Goal: Communication & Community: Answer question/provide support

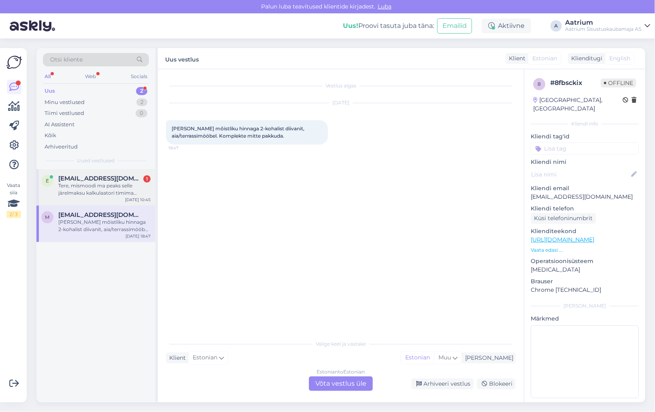
click at [115, 192] on div "Tere, mismoodi ma peaks selle järelmaksu kalkulaatori timima saama..isestan kõi…" at bounding box center [104, 189] width 92 height 15
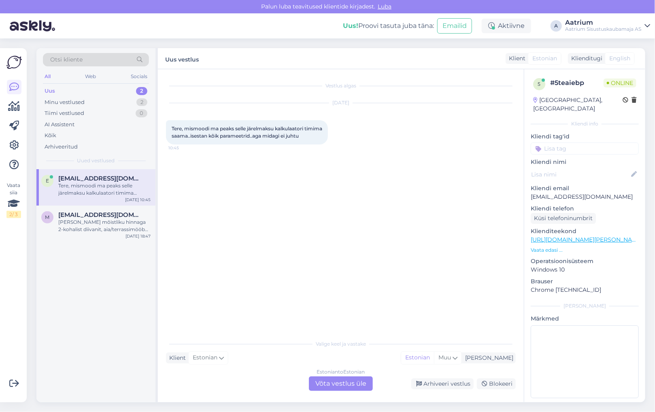
click at [358, 385] on div "Estonian to Estonian Võta vestlus üle" at bounding box center [341, 384] width 64 height 15
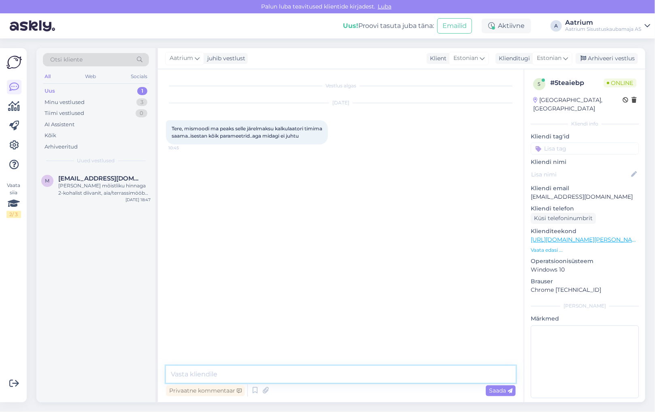
click at [186, 369] on textarea at bounding box center [341, 374] width 350 height 17
type textarea "Tere! Vabandame väga, kuid hetkel see paraku ei tööta! Oleme veast teadlikud ja…"
click at [499, 393] on span "Saada" at bounding box center [500, 390] width 23 height 7
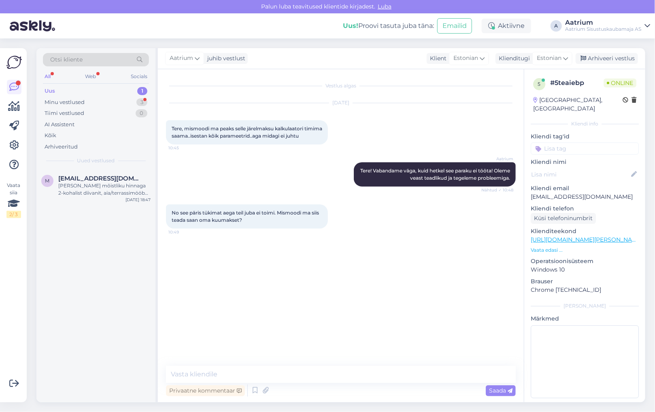
click at [83, 264] on div "m [EMAIL_ADDRESS][DOMAIN_NAME] [PERSON_NAME] mõistliku hinnaga 2-kohalist diiva…" at bounding box center [95, 285] width 119 height 233
click at [197, 377] on textarea at bounding box center [341, 374] width 350 height 17
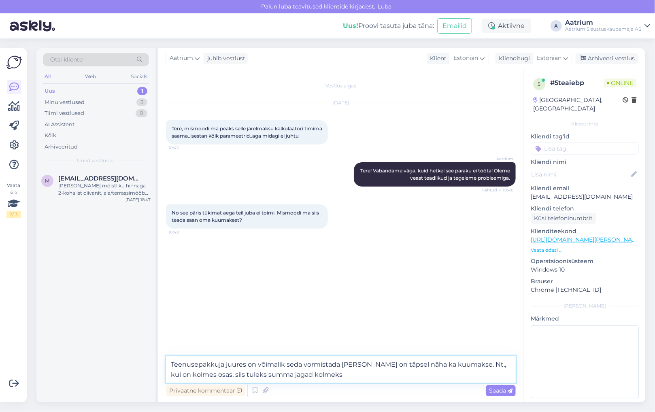
click at [290, 373] on textarea "Teenusepakkuja juures on võimalik seda vormistada [PERSON_NAME] on täpsel näha …" at bounding box center [341, 369] width 350 height 27
click at [329, 374] on textarea "Teenusepakkuja juures on võimalik seda vormistada [PERSON_NAME] on täpsel näha …" at bounding box center [341, 369] width 350 height 27
click at [455, 364] on textarea "Teenusepakkuja juures on võimalik seda vormistada [PERSON_NAME] on täpsel näha …" at bounding box center [341, 369] width 350 height 27
click at [472, 366] on textarea "Teenusepakkuja juures on võimalik seda vormistada [PERSON_NAME] on täpsel näha …" at bounding box center [341, 369] width 350 height 27
click at [468, 363] on textarea "Teenusepakkuja juures on võimalik seda vormistada [PERSON_NAME] on täpsel näha …" at bounding box center [341, 369] width 350 height 27
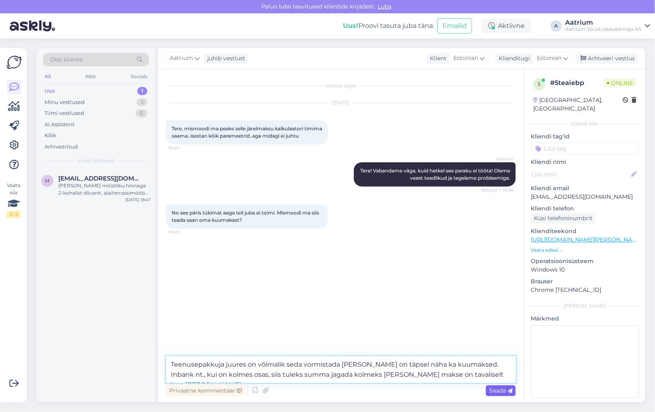
type textarea "Teenusepakkuja juures on võimalik seda vormistada [PERSON_NAME] on täpsel näha …"
click at [498, 392] on span "Saada" at bounding box center [500, 390] width 23 height 7
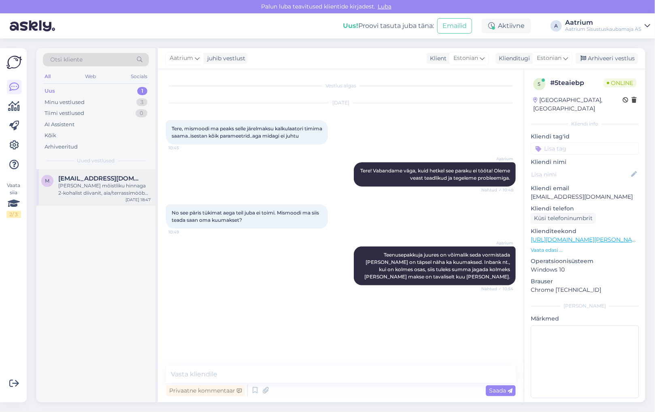
click at [85, 194] on div "[PERSON_NAME] mõistliku hinnaga 2-kohalist diivanit, aia/terrassimööbel. Komple…" at bounding box center [104, 189] width 92 height 15
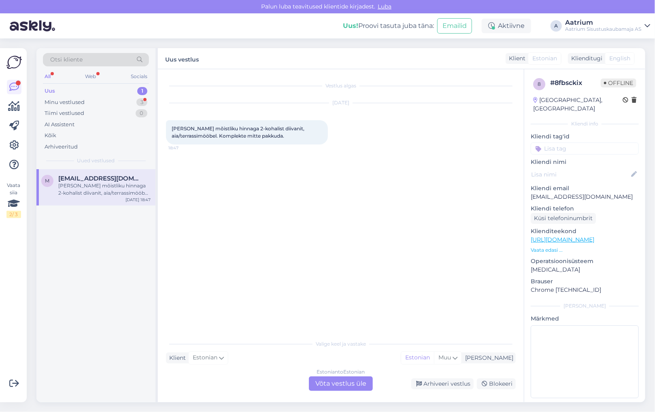
click at [58, 89] on div "Uus 1" at bounding box center [96, 90] width 106 height 11
click at [55, 100] on div "Minu vestlused" at bounding box center [65, 102] width 40 height 8
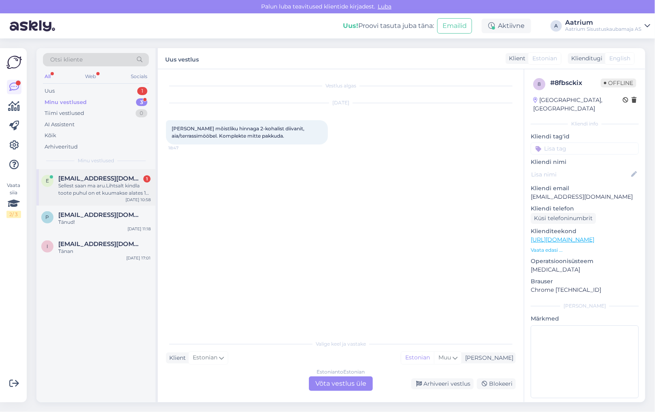
click at [79, 188] on div "Sellest saan ma aru.Lihtsalt kindla toote puhul on et kuumakse alates 15 eurot.…" at bounding box center [104, 189] width 92 height 15
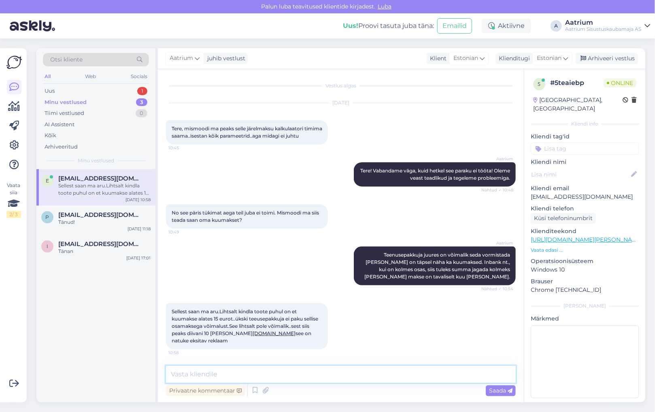
click at [369, 375] on textarea at bounding box center [341, 374] width 350 height 17
type textarea "P"
type textarea "V"
click at [258, 375] on textarea "See ei tööta paraku [PERSON_NAME] probleemi lahendamine võtab aega." at bounding box center [341, 374] width 350 height 17
click at [367, 371] on textarea "See ei tööta paraku ja probleemi lahendamine võtab aega." at bounding box center [341, 374] width 350 height 17
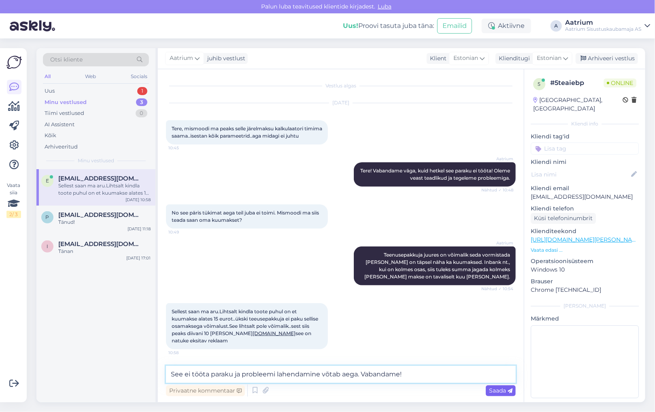
type textarea "See ei tööta paraku ja probleemi lahendamine võtab aega. Vabandame!"
click at [504, 391] on span "Saada" at bounding box center [500, 390] width 23 height 7
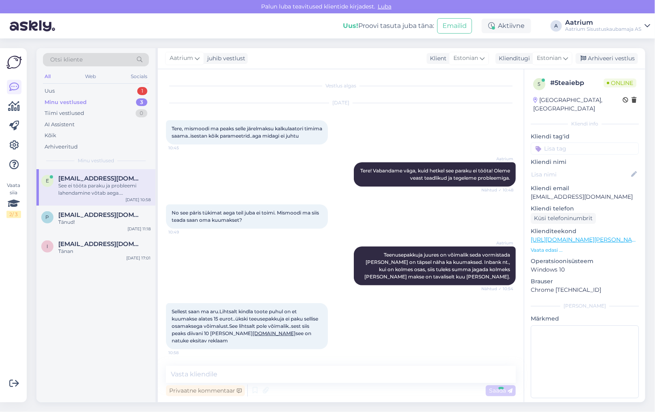
scroll to position [42, 0]
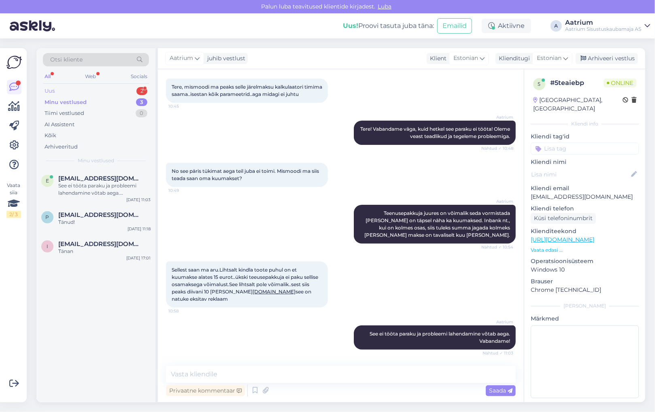
click at [53, 90] on div "Uus" at bounding box center [50, 91] width 10 height 8
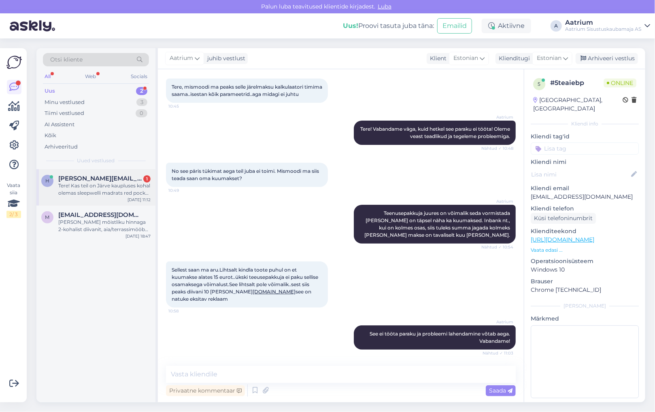
click at [85, 189] on div "Tere! Kas teil on Järve kaupluses kohal olemas sleepwelli madrats red pocket na…" at bounding box center [104, 189] width 92 height 15
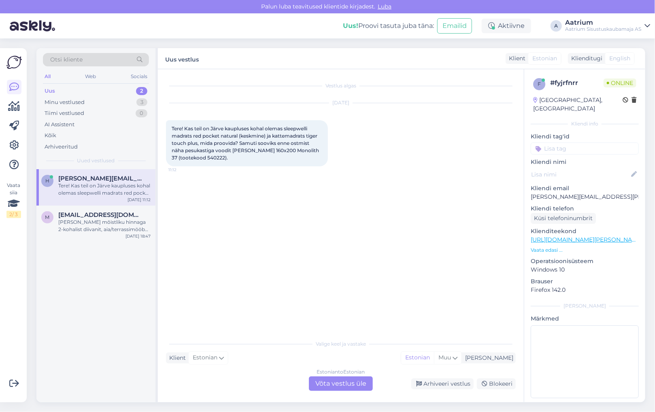
scroll to position [0, 0]
click at [343, 383] on div "Estonian to Estonian Võta vestlus üle" at bounding box center [341, 384] width 64 height 15
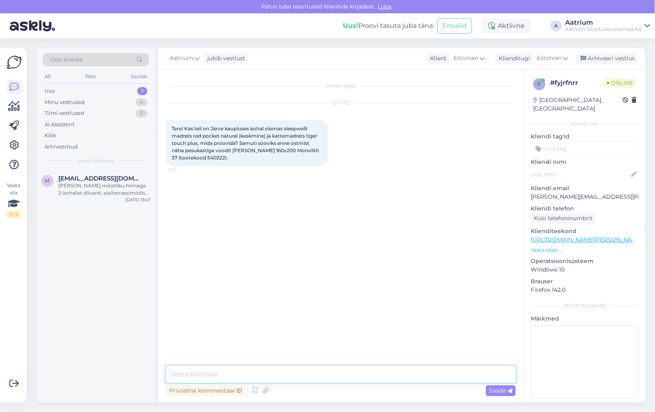
click at [198, 373] on textarea at bounding box center [341, 374] width 350 height 17
click at [355, 376] on textarea "Tere! Müügisaalis on küsitud madrats mõõdus 80x200." at bounding box center [341, 374] width 350 height 17
type textarea "Tere! Müügisaalis on küsitud madrats mõõdus 80x200 ja kattemadratsit on erineva…"
click at [502, 393] on span "Saada" at bounding box center [500, 390] width 23 height 7
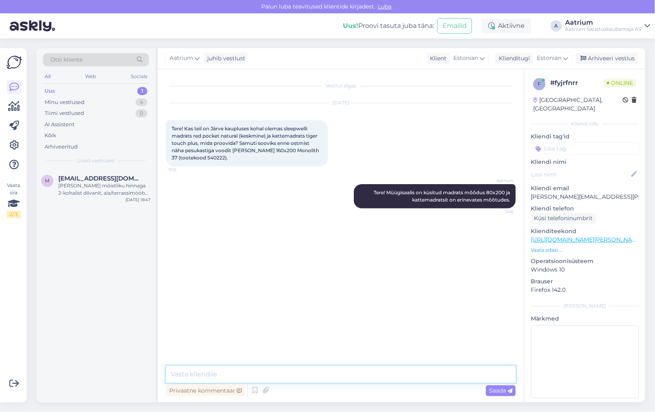
click at [377, 372] on textarea at bounding box center [341, 374] width 350 height 17
click at [418, 369] on textarea "Voodi [PERSON_NAME] on müügisaalis [PERSON_NAME], kuid tumehalli kangaga Rouge …" at bounding box center [341, 374] width 350 height 17
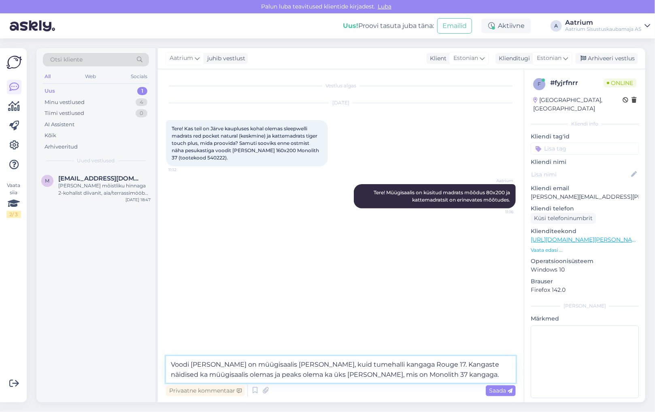
click at [473, 364] on textarea "Voodi [PERSON_NAME] on müügisaalis [PERSON_NAME], kuid tumehalli kangaga Rouge …" at bounding box center [341, 369] width 350 height 27
type textarea "Voodi [PERSON_NAME] on müügisaalis [PERSON_NAME], kuid tumehalli kangaga Rouge …"
click at [499, 394] on span "Saada" at bounding box center [500, 390] width 23 height 7
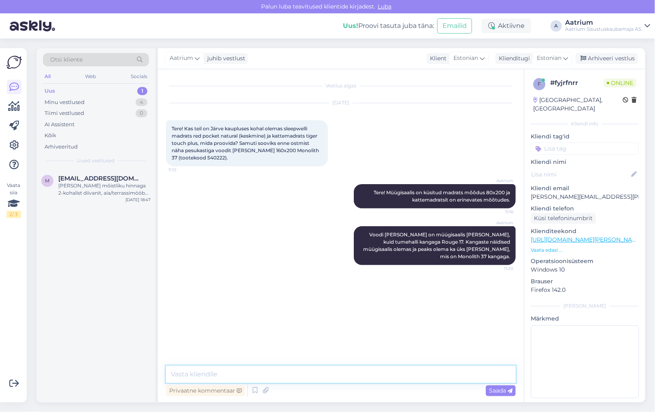
click at [251, 375] on textarea at bounding box center [341, 374] width 350 height 17
type textarea "Palun!"
click at [496, 393] on span "Saada" at bounding box center [500, 390] width 23 height 7
click at [172, 350] on div "Vestlus algas [DATE] Tere! Kas teil on Järve kaupluses kohal olemas sleepwelli …" at bounding box center [344, 217] width 357 height 281
click at [123, 323] on div "m [EMAIL_ADDRESS][DOMAIN_NAME] [PERSON_NAME] mõistliku hinnaga 2-kohalist diiva…" at bounding box center [95, 285] width 119 height 233
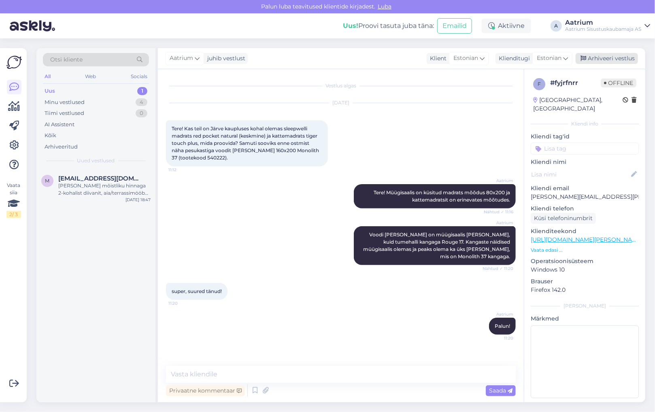
click at [612, 55] on div "Arhiveeri vestlus" at bounding box center [607, 58] width 62 height 11
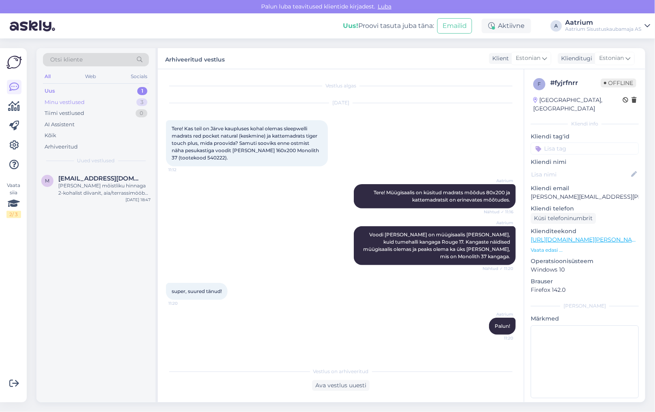
click at [53, 99] on div "Minu vestlused" at bounding box center [65, 102] width 40 height 8
click at [71, 198] on div "e [EMAIL_ADDRESS][DOMAIN_NAME] See ei tööta paraku ja probleemi lahendamine võt…" at bounding box center [95, 187] width 119 height 36
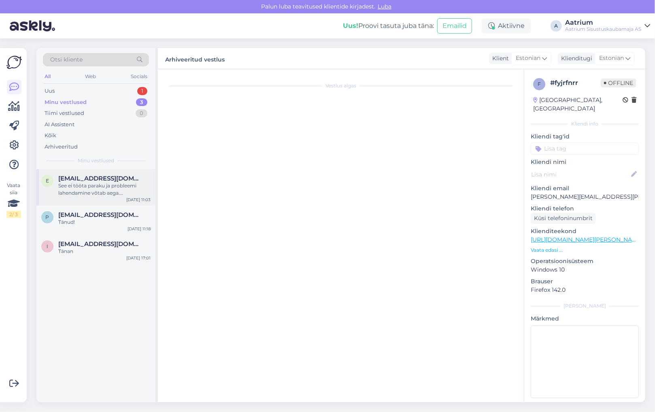
scroll to position [42, 0]
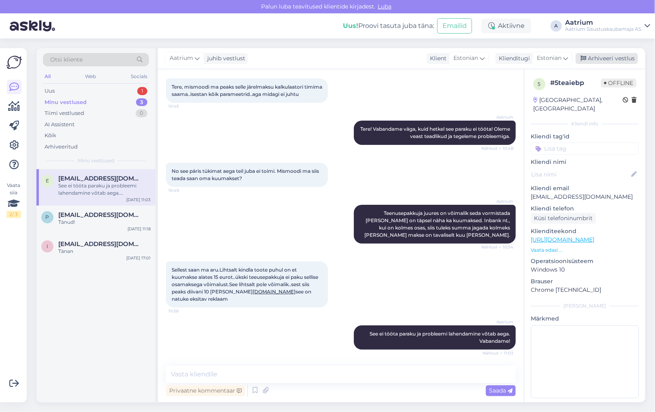
click at [611, 60] on div "Arhiveeri vestlus" at bounding box center [607, 58] width 62 height 11
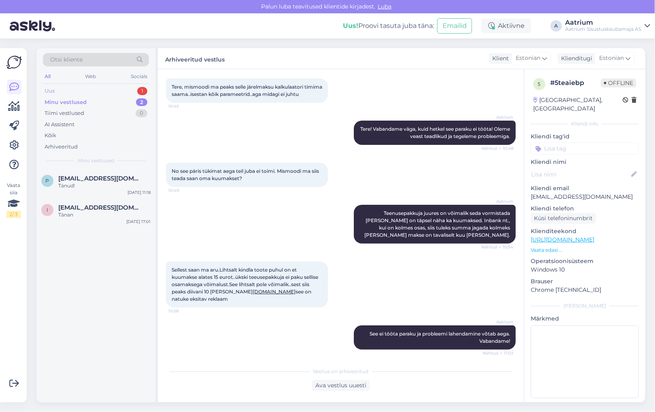
click at [52, 88] on div "Uus" at bounding box center [50, 91] width 10 height 8
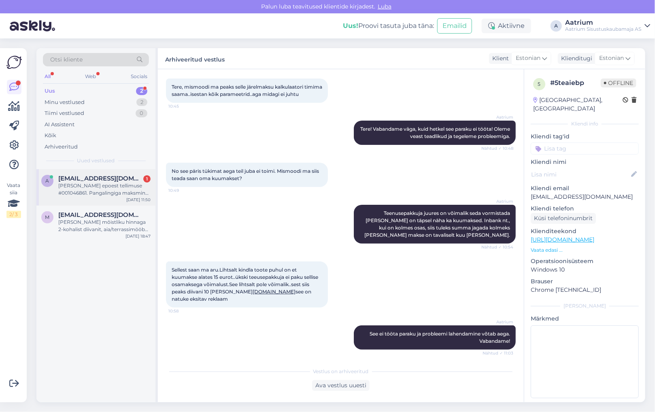
click at [89, 191] on div "[PERSON_NAME] epoest tellimuse #001046861. Pangalingiga maksmine jäi pooleli, t…" at bounding box center [104, 189] width 92 height 15
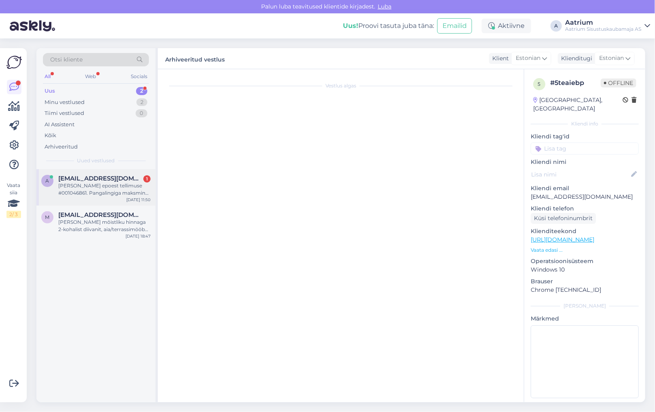
scroll to position [0, 0]
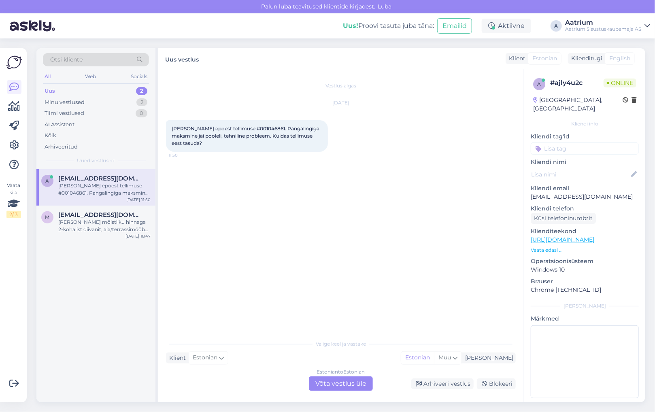
click at [332, 382] on div "Estonian to Estonian Võta vestlus üle" at bounding box center [341, 384] width 64 height 15
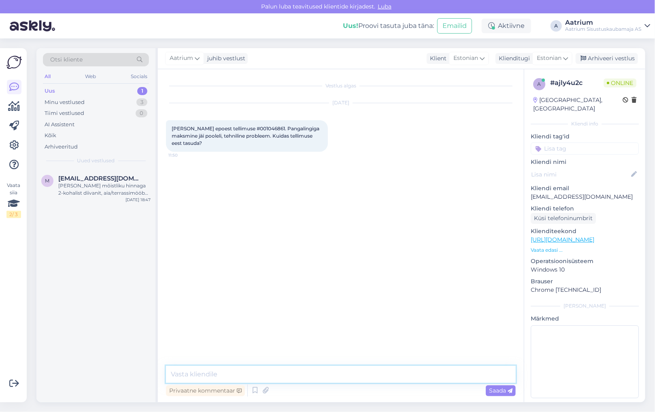
click at [266, 379] on textarea at bounding box center [341, 374] width 350 height 17
click at [336, 375] on textarea "Tere! Saadame Teiel kohe ettemaksuarve. Mis panagas [PERSON_NAME]" at bounding box center [341, 374] width 350 height 17
click at [396, 374] on textarea "Tere! Saadame Teiel kohe ettemaksuarve. Mis pangas [PERSON_NAME]" at bounding box center [341, 374] width 350 height 17
click at [236, 374] on textarea "Tere! Saadame Teiel kohe ettemaksuarve. Mis pangas [PERSON_NAME], [PERSON_NAME]…" at bounding box center [341, 374] width 350 height 17
type textarea "Tere! Saadame Teile kohe ettemaksuarve. Mis pangas [PERSON_NAME], [PERSON_NAME]…"
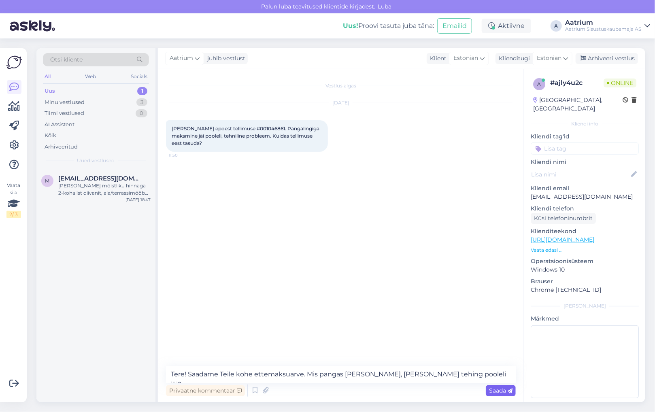
click at [499, 393] on span "Saada" at bounding box center [500, 390] width 23 height 7
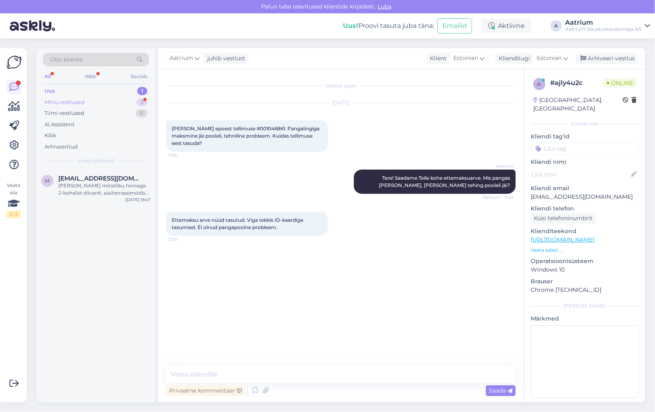
click at [83, 101] on div "Minu vestlused" at bounding box center [65, 102] width 40 height 8
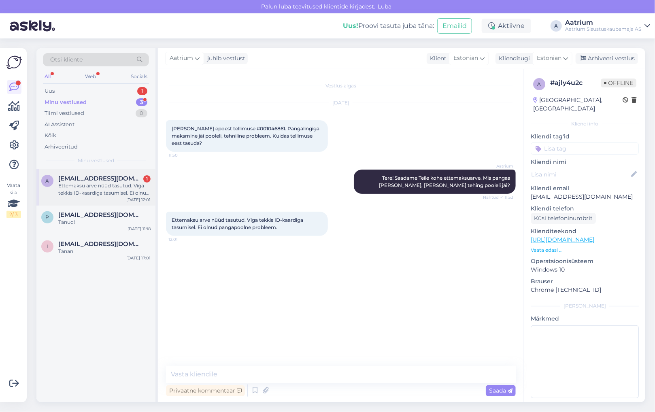
click at [106, 189] on div "Ettemaksu arve nüüd tasutud. Viga tekkis ID-kaardiga tasumisel. Ei olnud pangap…" at bounding box center [104, 189] width 92 height 15
click at [50, 87] on div "Uus" at bounding box center [50, 91] width 10 height 8
click at [88, 189] on div "и есть ли какая то скидка на это стол?" at bounding box center [104, 189] width 92 height 15
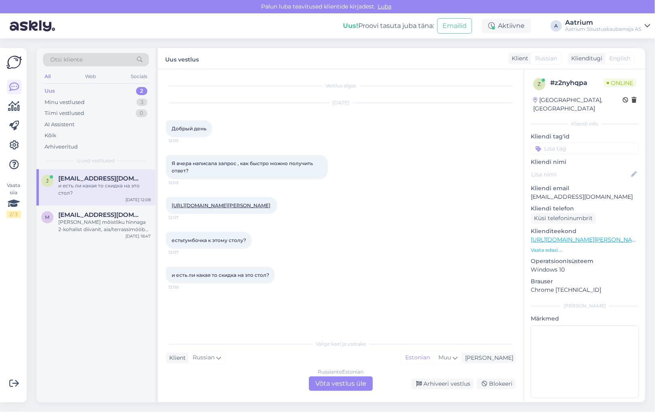
click at [225, 110] on div "[DATE] Добрый день 12:05" at bounding box center [341, 120] width 350 height 52
click at [205, 324] on div "Vestlus algas [DATE] Добрый день 12:05 Я вчера написала запрос , как быстро мож…" at bounding box center [344, 202] width 357 height 251
click at [351, 381] on div "Russian to Estonian Võta vestlus üle" at bounding box center [341, 384] width 64 height 15
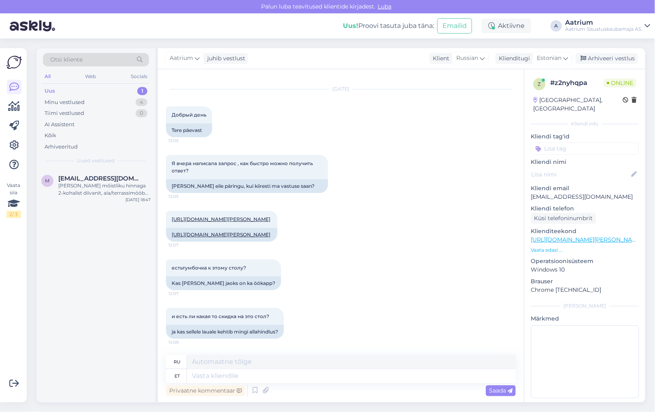
scroll to position [28, 0]
click at [224, 375] on textarea at bounding box center [351, 376] width 329 height 14
type textarea "Tere!"
type textarea "Привет!"
type textarea "Tere! [GEOGRAPHIC_DATA]"
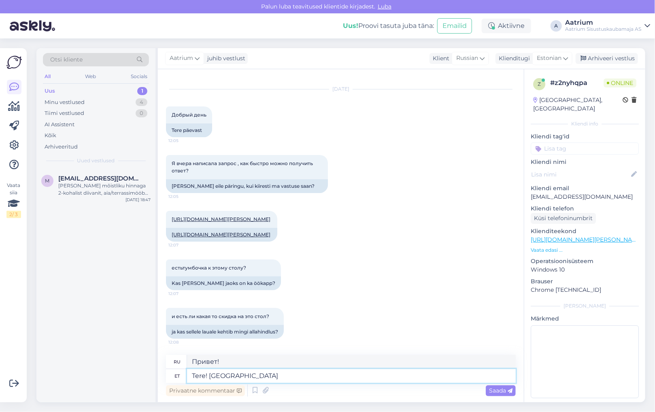
type textarea "Привет! Куда?"
type textarea "Tere! Kuhu Te"
type textarea "Привет! Где ты?"
type textarea "Tere! [PERSON_NAME] kirjutasite?"
type textarea "Привет! Куда ты писал?"
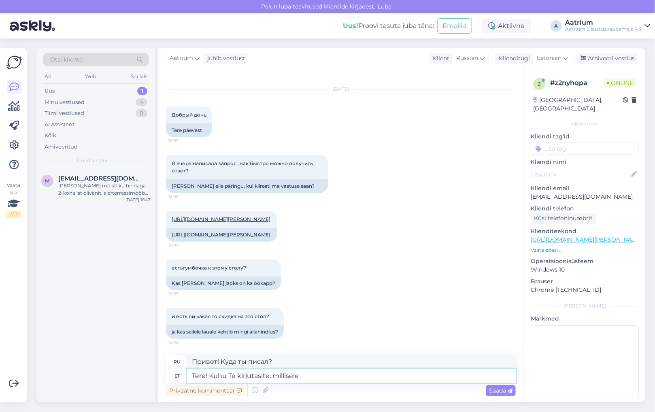
type textarea "Tere! Kuhu Te kirjutasite, millisele"
type textarea "Привет! Куда ты писал, в какой адрес?"
type textarea "Tere! Kuhu Te kirjutasite, millisele e-"
type textarea "Привет! Куда ты писал, на какой адрес электронной почты?"
type textarea "Tere! Kuhu Te kirjutasite, millisele e-posti"
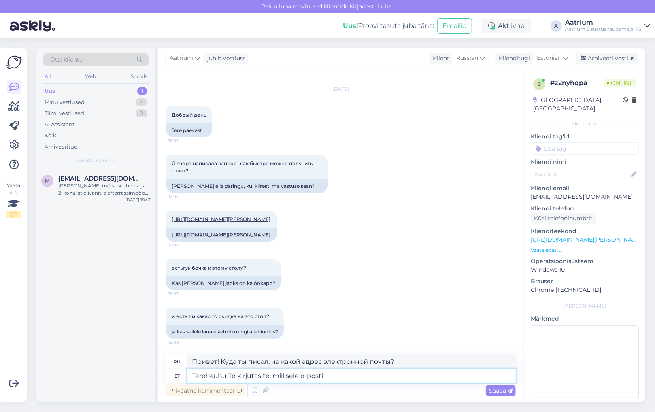
type textarea "Здравствуйте! [PERSON_NAME] вы писали, на какой адрес электронной почты?"
click at [238, 374] on textarea "Tere! Kuhu Te kirjutasite, millisele e-posti aadresile?" at bounding box center [351, 376] width 329 height 14
type textarea "Tere! Kuhu Te eile kirjutasite, millisele e-posti aadresile?"
type textarea "Привет! Куда ты вчера писал, на какой адрес электронной почты?"
click at [358, 377] on textarea "Tere! Kuhu Te eile kirjutasite, millisele e-posti aadresile?" at bounding box center [351, 376] width 329 height 14
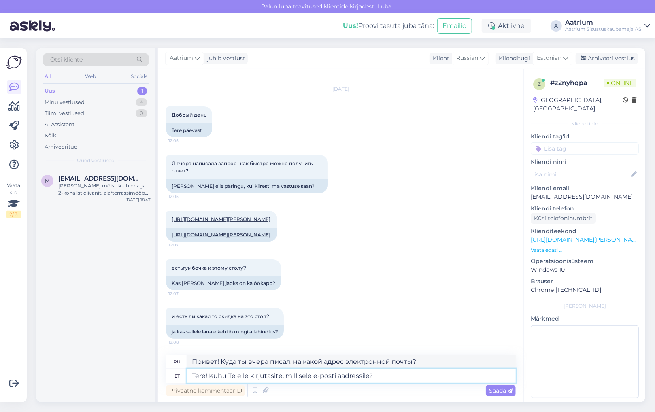
click at [205, 377] on textarea "Tere! Kuhu Te eile kirjutasite, millisele e-posti aadressile?" at bounding box center [351, 376] width 329 height 14
type textarea "Tervist! Kuhu Te eile kirjutasite, millisele e-posti aadressile?"
click at [494, 395] on div "Saada" at bounding box center [501, 390] width 30 height 11
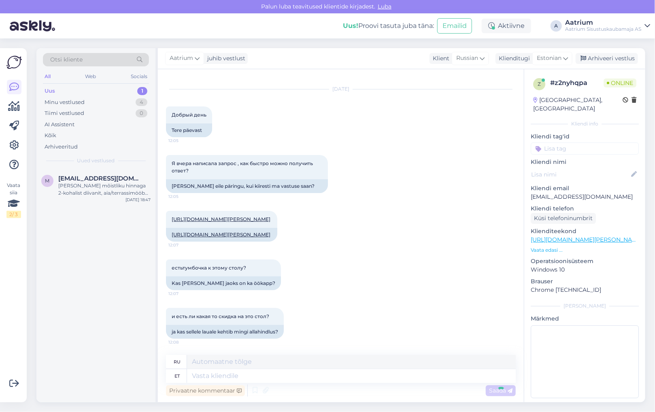
scroll to position [84, 0]
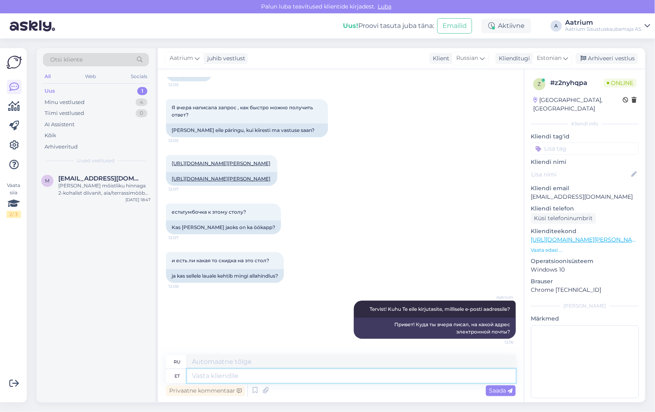
click at [270, 377] on textarea at bounding box center [351, 376] width 329 height 14
type textarea "Kogu"
type textarea "Общий"
type textarea "Kogu sama"
type textarea "Все то же самое"
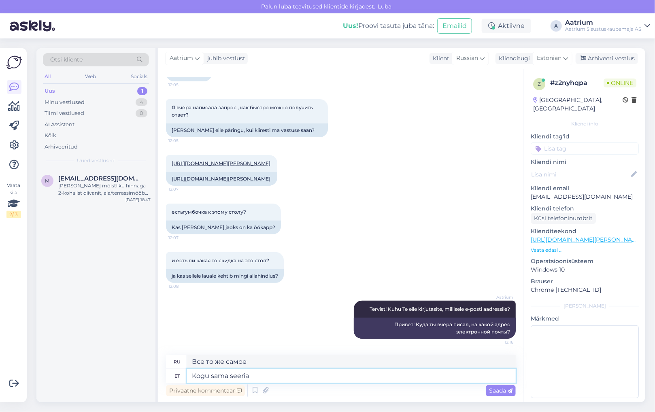
type textarea "Kogu sama seeria"
type textarea "Вся та же серия"
type textarea "Kogu sama seeria tootevalik"
type textarea "Весь ассортимент продукции той же серии"
type textarea "Kogu sama seeria tootevalik on"
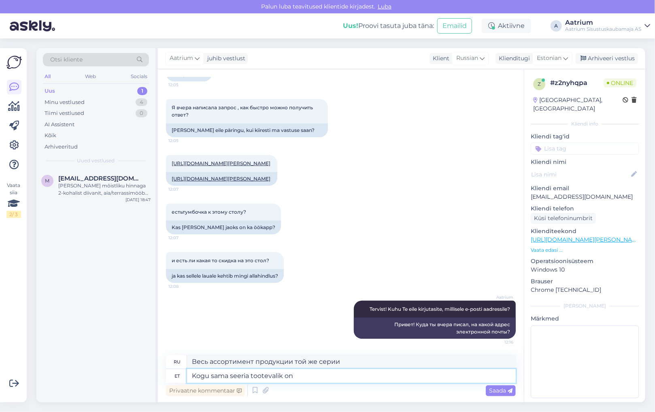
type textarea "Весь ассортимент продукции этой серии"
type textarea "Kogu sama seeria tootevalik on e-poes"
type textarea "Весь ассортимент продукции этой серии представлен в интернет-магазине."
type textarea "Kogu sama seeria tootevalik on e-poes näha"
type textarea "Весь ассортимент продукции этой серии можно увидеть в интернет-магазине."
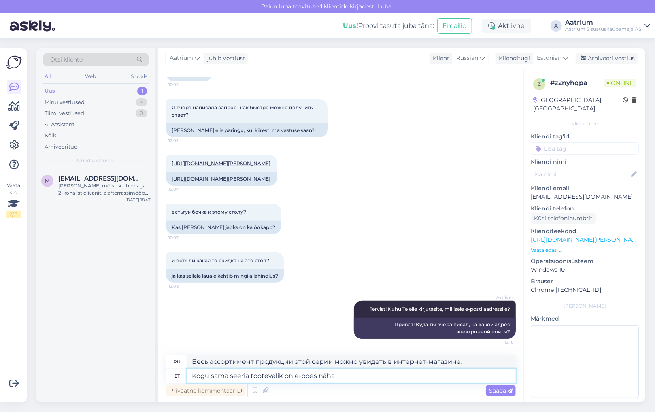
paste textarea "[URL][DOMAIN_NAME]"
type textarea "Kogu sama seeria tootevalik on e-poes näha [URL][DOMAIN_NAME]"
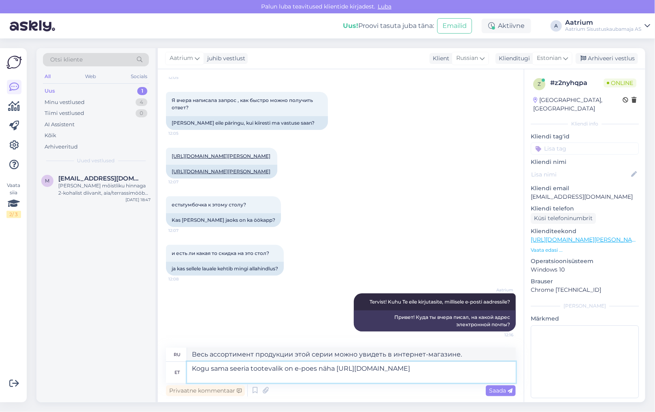
type textarea "Весь ассортимент этой же серии можно посмотреть в интернет-магазине [URL][DOMAI…"
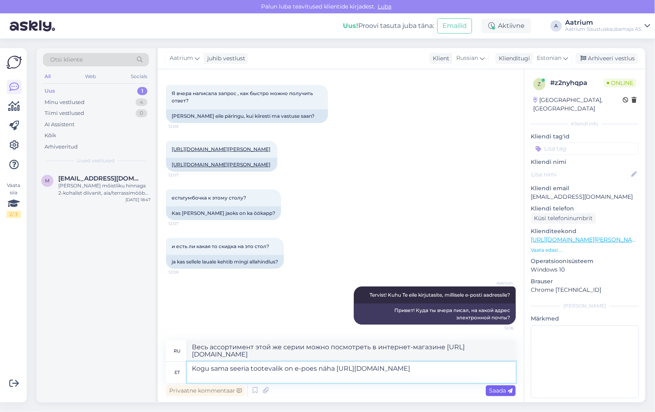
type textarea "Kogu sama seeria tootevalik on e-poes näha [URL][DOMAIN_NAME]"
click at [493, 392] on span "Saada" at bounding box center [500, 390] width 23 height 7
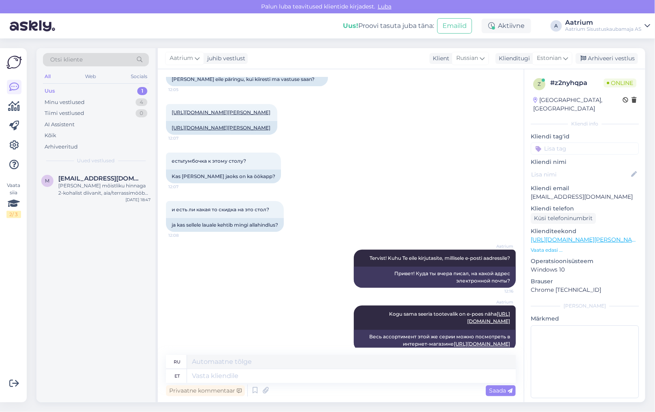
scroll to position [162, 0]
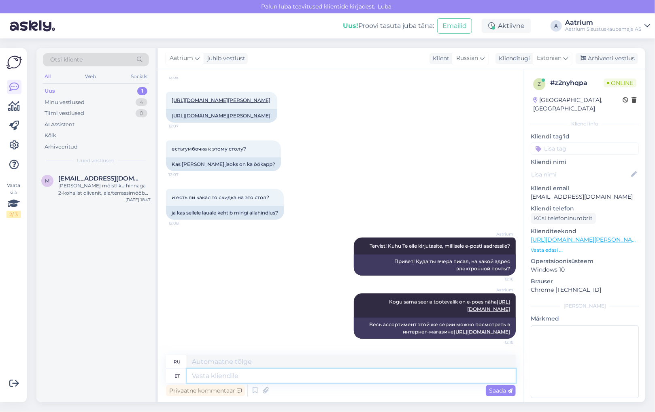
click at [226, 377] on textarea at bounding box center [351, 376] width 329 height 14
type textarea "Htekel"
type textarea "Хтекел"
type textarea "H"
type textarea "ЧАС"
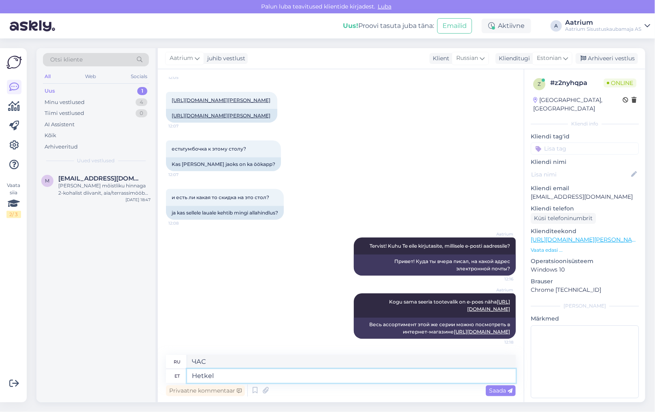
type textarea "Hetkel"
type textarea "В настоящее время"
type textarea "Hetkel antud t"
type textarea "В настоящее время дано"
type textarea "Hetkel antud tootele"
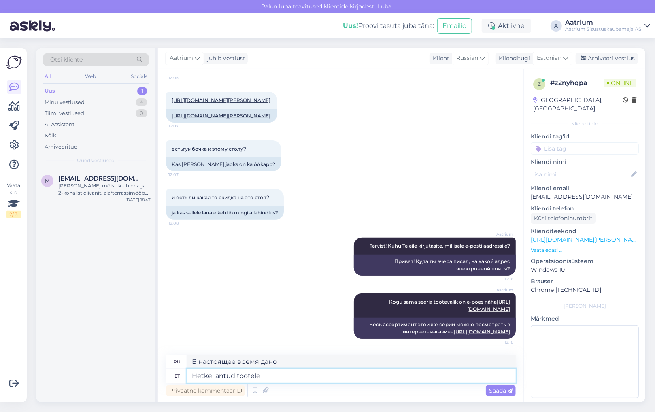
type textarea "В настоящее время для этого продукта"
type textarea "[PERSON_NAME] antud tootele soodustust e"
type textarea "В настоящее время на этот продукт действует скидка."
type textarea "[PERSON_NAME] antud tootele soodustust ei o"
type textarea "В настоящее время на этот товар нет скидок."
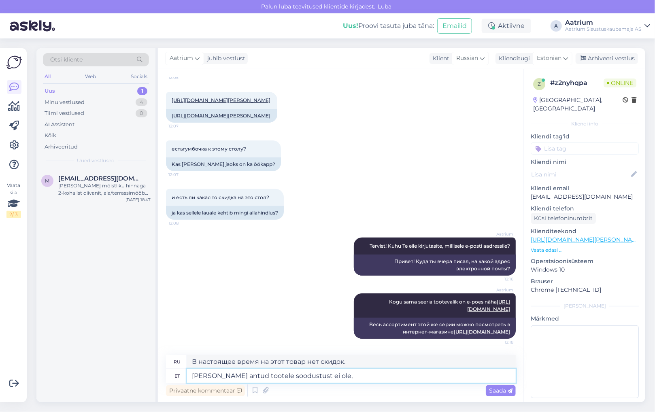
type textarea "[PERSON_NAME] antud tootele soodustust ei ole, k"
type textarea "В настоящее время на этот товар нет скидки,"
type textarea "[PERSON_NAME] antud tootele soodustust ei ole, kuid"
type textarea "В настоящее время на этот продукт нет скидки, но"
type textarea "[PERSON_NAME] antud tootele soodustust ei ole, kuid e-poes"
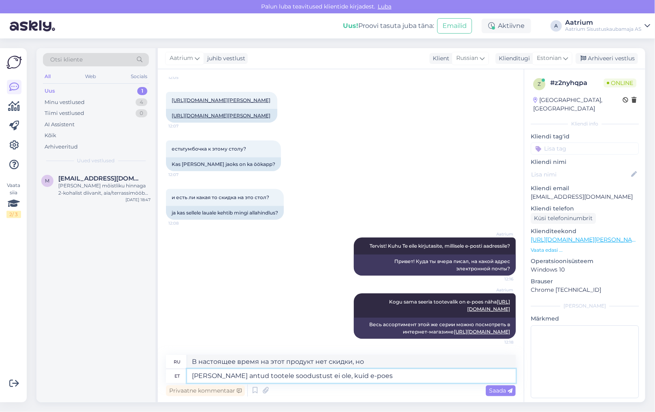
type textarea "В настоящее время на этот товар нет скидки, но в интернет-магазине"
type textarea "[PERSON_NAME] antud tootele soodustust ei ole, kuid e-poes u"
type textarea "В настоящее время на этот товар нет скидки, но в интернет-магазине появился нов…"
type textarea "[PERSON_NAME] antud tootele soodustust ei ole, kuid e-poes"
type textarea "В настоящее время на этот товар нет скидки, но в интернет-магазине"
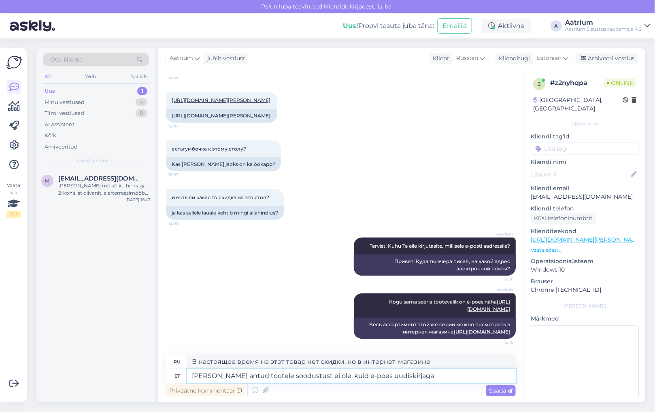
type textarea "[PERSON_NAME] antud tootele soodustust ei ole, kuid e-poes uudiskirjaga"
type textarea "В настоящее время на этот продукт нет скидки, но вы можете приобрести его в инт…"
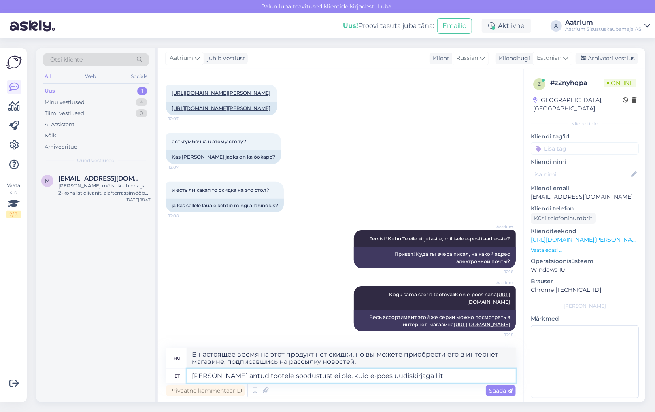
type textarea "[PERSON_NAME] antud tootele soodustust ei ole, kuid e-poes uudiskirjaga liitu"
type textarea "В настоящее время на этот товар нет скидки, но подпишитесь на рассылку новостей…"
type textarea "[PERSON_NAME] antud tootele soodustust ei ole, kuid e-poes uudiskirjaga liitudes"
type textarea "В настоящее время на этот товар нет скидки, но подписавшись на рассылку в интер…"
type textarea "[PERSON_NAME] antud tootele soodustust ei ole, kuid e-poes uudiskirjaga liitude…"
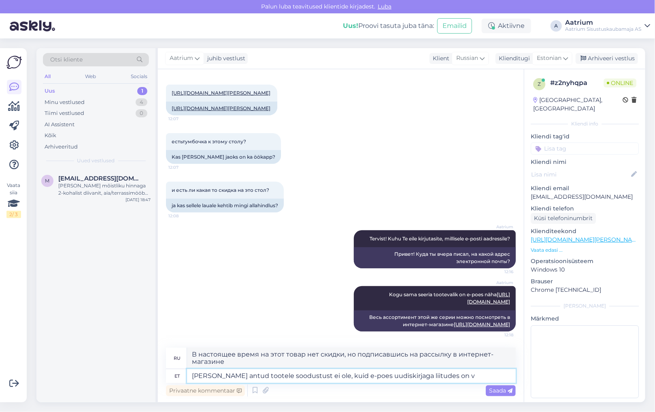
type textarea "В настоящее время скидка на этот товар не предоставляется, но если вы подпишете…"
type textarea "Hetkel antud tootele soodustust ei ole, kuid e-poes uudiskirjaga liitudes on võ…"
type textarea "В настоящее время на этот товар нет скидок, но вы можете подписаться на рассылк…"
type textarea "[PERSON_NAME] antud tootele soodustust ei ole, kuid e-poes uudiskirjaga liitude…"
type textarea "В настоящее время скидка на этот товар отсутствует, но вы можете получить ее, п…"
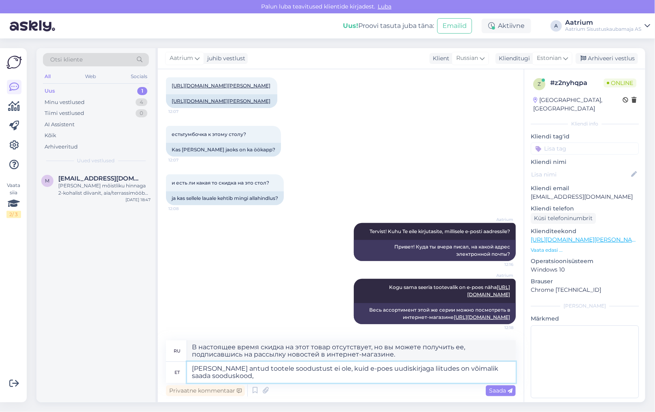
type textarea "[PERSON_NAME] antud tootele soodustust ei ole, kuid e-poes uudiskirjaga liitude…"
type textarea "В настоящее время скидка на этот товар отсутствует, но вы можете получить код с…"
type textarea "[PERSON_NAME] antud tootele soodustust ei ole, kuid e-poes uudiskirjaga liitude…"
type textarea "В настоящее время на этот товар нет скидки, но подписавшись на рассылку новосте…"
type textarea "[PERSON_NAME] antud tootele soodustust ei ole, kuid e-poes uudiskirjaga liitude…"
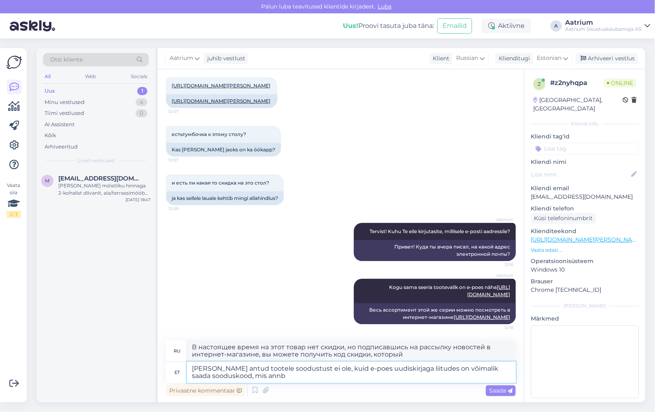
type textarea "В настоящее время на этот продукт нет скидки, но подписавшись на рассылку новос…"
type textarea "[PERSON_NAME] antud tootele soodustust ei ole, kuid e-poes uudiskirjaga liitude…"
type textarea "В настоящее время на этот товар нет скидки, но подписавшись на рассылку новосте…"
type textarea "[PERSON_NAME] antud tootele soodustust ei ole, kuid e-poes uudiskirjaga liitude…"
type textarea "В настоящее время на этот товар нет скидок, но подписавшись на рассылку новосте…"
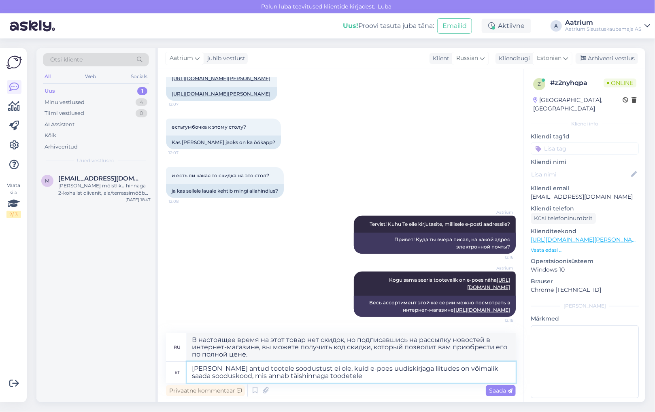
type textarea "[PERSON_NAME] antud tootele soodustust ei ole, kuid e-poes uudiskirjaga liitude…"
type textarea "В настоящее время на этот товар нет скидок, но подписавшись на рассылку новосте…"
type textarea "Hetkel antud tootele soodustust ei ole, kuid e-poes uudiskirjaga liitudes on võ…"
type textarea "В настоящее время скидка на этот товар отсутствует, но, подписавшись на рассылк…"
type textarea "[PERSON_NAME] antud tootele soodustust ei ole, kuid e-poes uudiskirjaga liitude…"
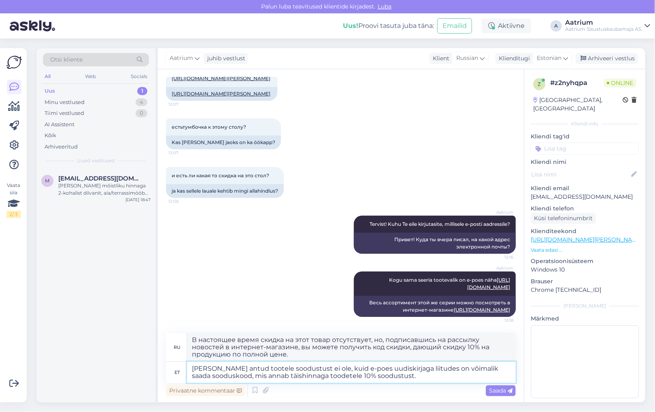
type textarea "В настоящее время скидка на этот товар не предоставляется, но, подписавшись на …"
click at [338, 367] on textarea "[PERSON_NAME] antud tootele soodustust ei ole, kuid e-poes uudiskirjaga liitude…" at bounding box center [351, 372] width 329 height 21
type textarea "[PERSON_NAME] antud tootele soodustust ei ole.-poes uudiskirjaga liitudes on võ…"
type textarea "В настоящее время скидка на этот продукт не предоставляется. Подписавшись на но…"
type textarea "[PERSON_NAME] antud tootele soodustust ei ole. E-poes uudiskirjaga liitudes on …"
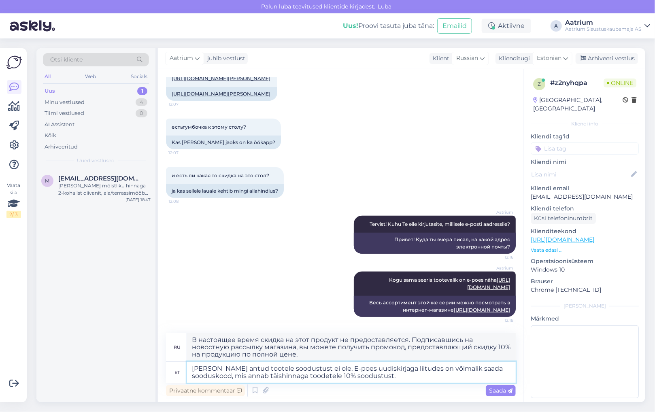
type textarea "В настоящее время скидка на этот товар отсутствует. Подписавшись на рассылку в …"
click at [212, 368] on textarea "[PERSON_NAME] antud tootele soodustust ei ole. E-poes uudiskirjaga liitudes on …" at bounding box center [351, 372] width 329 height 21
type textarea "P antud tootele soodustust ei ole. E-poes uudiskirjaga liitudes on võimalik saa…"
type textarea "Скидка на этот товар не предоставляется. Подписавшись на рассылку в интернет-ма…"
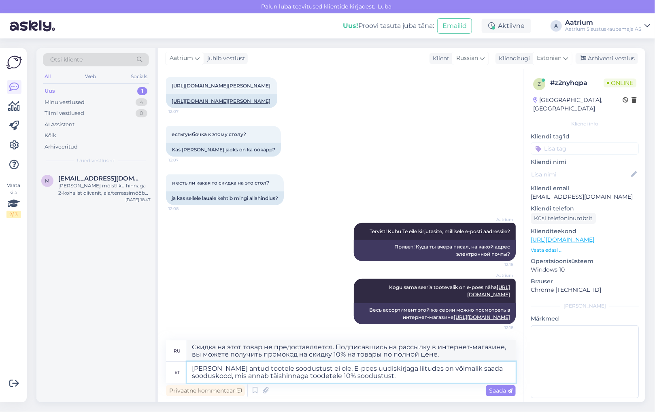
type textarea "[PERSON_NAME] antud tootele soodustust ei ole. E-poes uudiskirjaga liitudes on …"
type textarea "В настоящее время скидка на этот товар отсутствует. Подписавшись на рассылку в …"
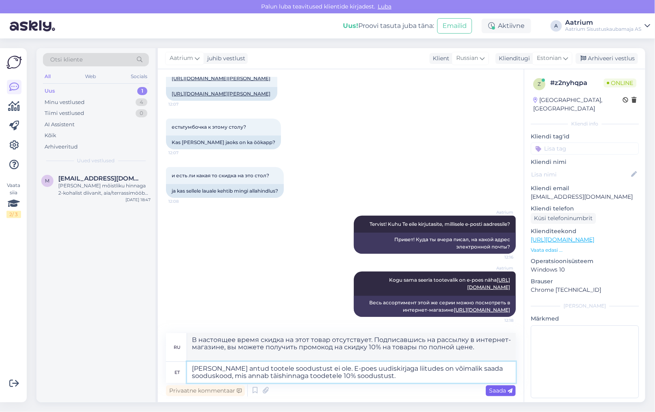
type textarea "[PERSON_NAME] antud tootele soodustust ei ole. E-poes uudiskirjaga liitudes on …"
click at [500, 390] on span "Saada" at bounding box center [500, 390] width 23 height 7
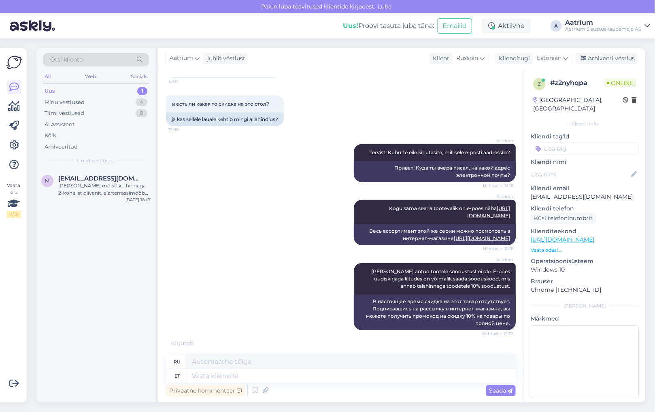
scroll to position [295, 0]
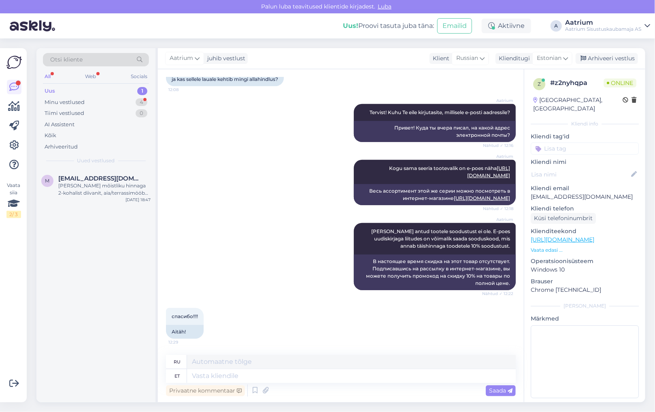
drag, startPoint x: 112, startPoint y: 270, endPoint x: 110, endPoint y: 266, distance: 4.4
click at [112, 270] on div "m [EMAIL_ADDRESS][DOMAIN_NAME] [PERSON_NAME] mõistliku hinnaga 2-kohalist diiva…" at bounding box center [95, 285] width 119 height 233
click at [60, 101] on div "Minu vestlused" at bounding box center [65, 102] width 40 height 8
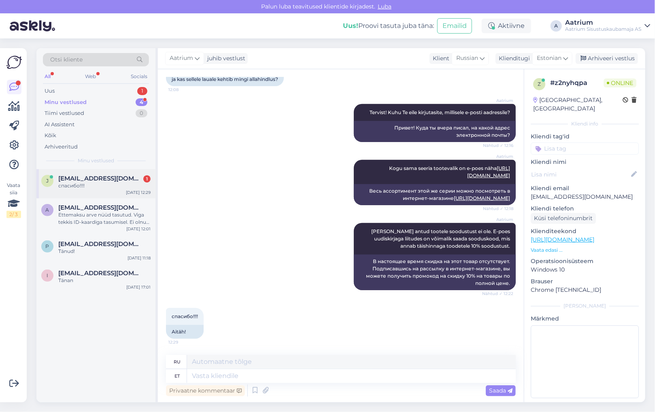
click at [97, 179] on span "[EMAIL_ADDRESS][DOMAIN_NAME]" at bounding box center [100, 178] width 84 height 7
click at [274, 378] on textarea at bounding box center [351, 376] width 329 height 14
type textarea "Palun!"
type textarea "Пожалуйста!"
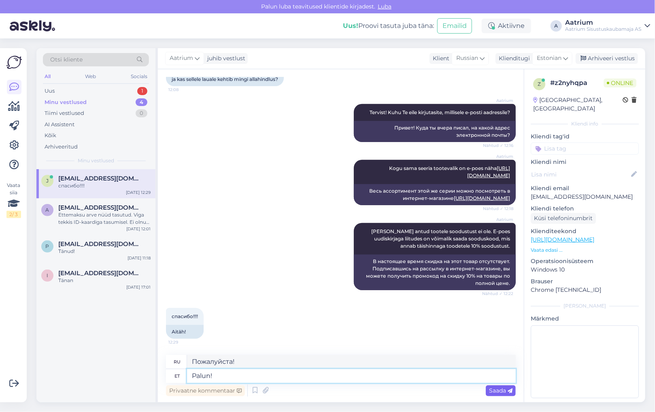
type textarea "Palun!"
click at [491, 394] on div "Saada" at bounding box center [501, 390] width 30 height 11
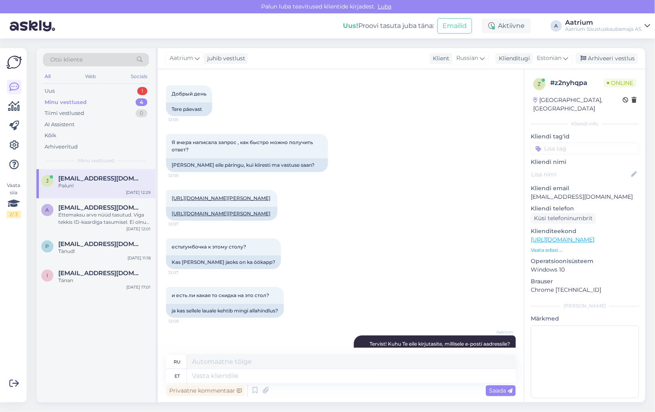
scroll to position [0, 0]
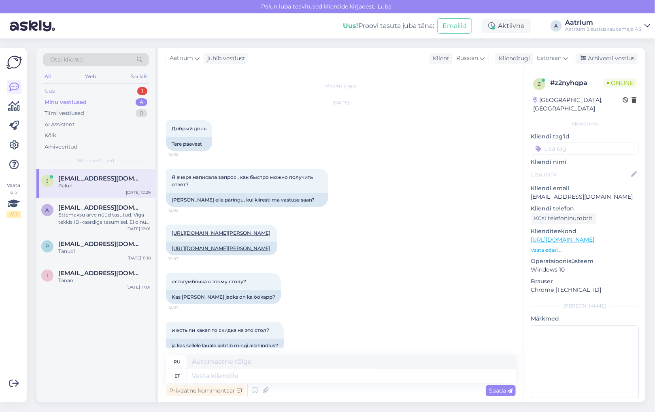
click at [55, 89] on div "Uus" at bounding box center [50, 91] width 10 height 8
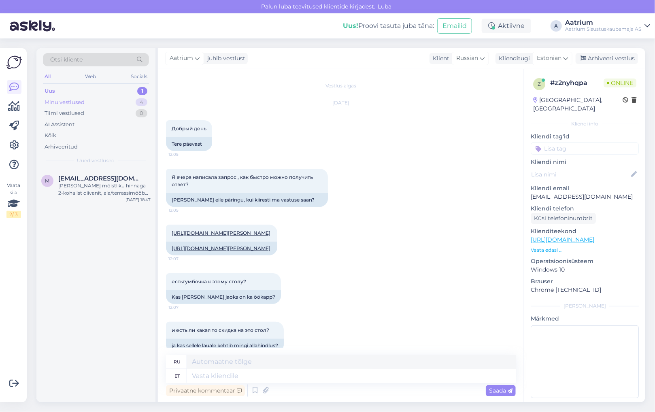
click at [51, 104] on div "Minu vestlused" at bounding box center [65, 102] width 40 height 8
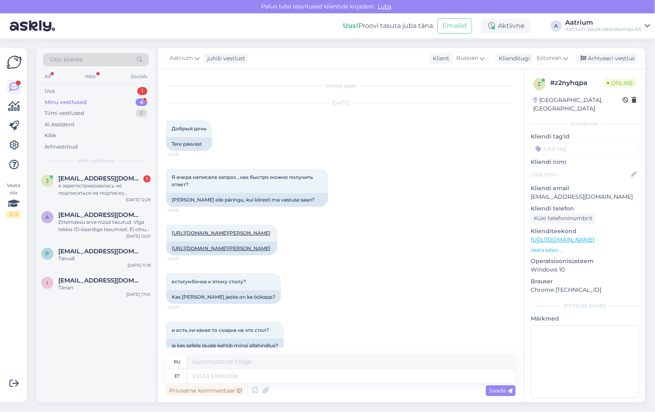
scroll to position [400, 0]
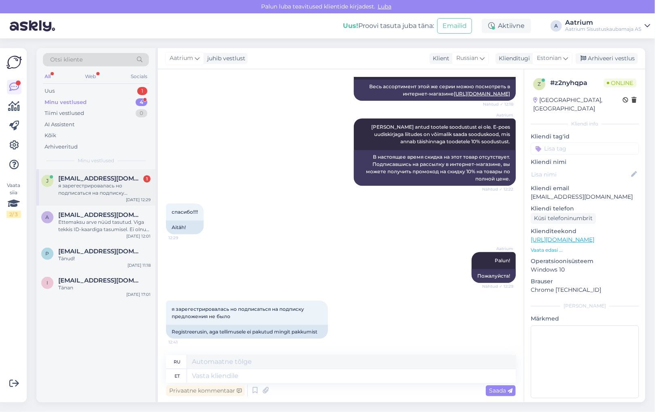
click at [82, 193] on div "я зарегестрировалась но подписаться на подписку предложения не было" at bounding box center [104, 189] width 92 height 15
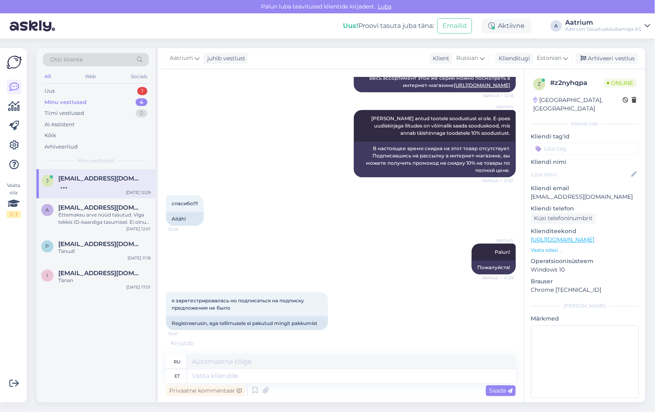
scroll to position [448, 0]
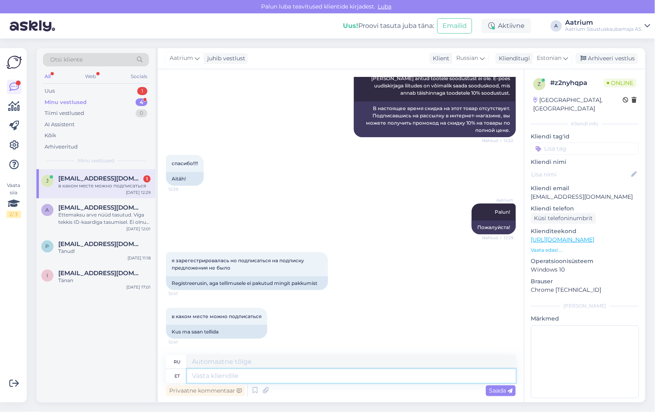
click at [214, 377] on textarea at bounding box center [351, 376] width 329 height 14
type textarea "Uudiskirjaga"
type textarea "С рассылкой новостей"
type textarea "Uudiskirjaga liitus"
type textarea "Подпишитесь на рассылку новостей"
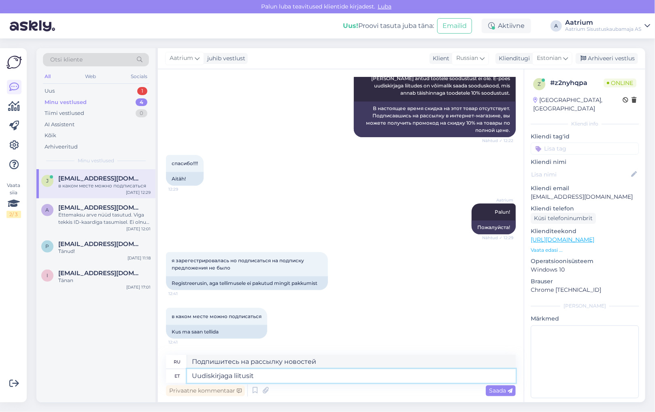
type textarea "Uudiskirjaga liitusite"
type textarea "Вы подписались на рассылку."
type textarea "Uudis"
type textarea "С рассылкой новостей"
type textarea "U"
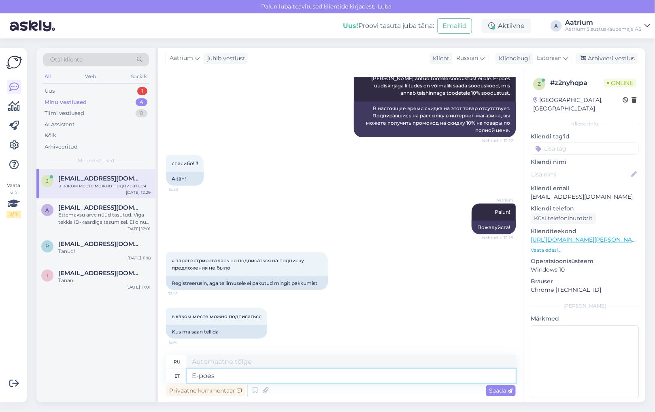
type textarea "E-poes"
type textarea "В интернет-магазине"
type textarea "E-poes kuvad"
type textarea "Дисплеи в интернет-магазине"
type textarea "E-poes kuva"
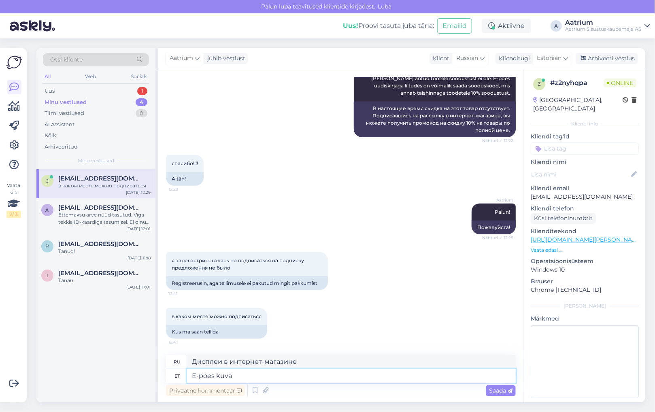
type textarea "Выставка в интернет-магазине"
type textarea "E-poes kuvab"
type textarea "В интернет-магазине представлены"
type textarea "[PERSON_NAME] kuvab vahepe"
type textarea "Интернет-магазин отображает разницу"
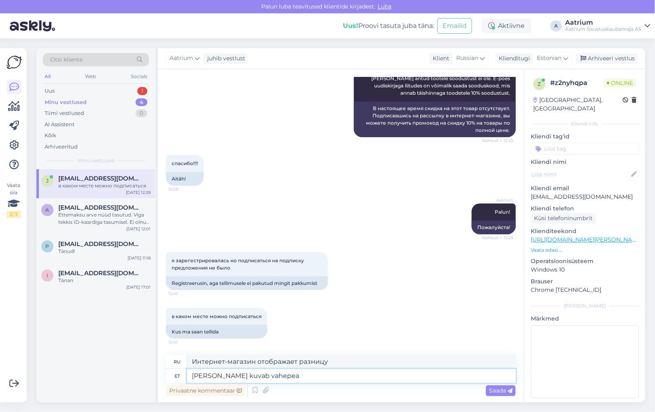
type textarea "[PERSON_NAME] kuvab vahepeal"
type textarea "Интернет-магазин тем временем отображает"
type textarea "[PERSON_NAME] kuvab vahepeal teadet"
type textarea "Интернет-магазин тем временем отображает сообщение"
type textarea "[PERSON_NAME] kuvab vahepeal teadet,"
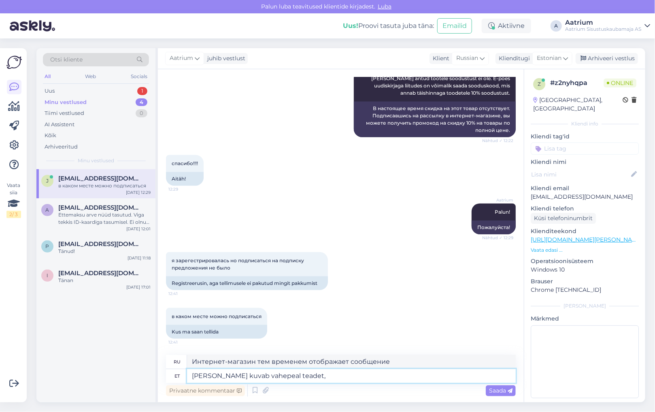
type textarea "Интернет-магазин тем временем отображает сообщение,"
type textarea "[PERSON_NAME] kuvab vahepeal teadet, kus"
type textarea "Интернет-магазин тем временем отображает сообщение, где"
type textarea "E-poes kuvab vahepeal teadet, kus pakutakse"
type textarea "Интернет-магазин отобразит сообщение, предлагающее"
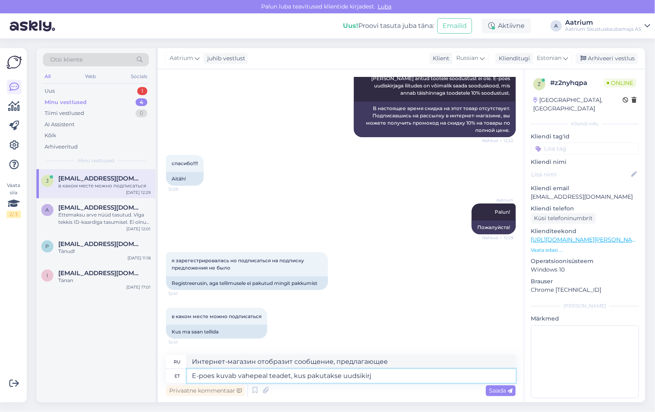
type textarea "E-poes kuvab vahepeal teadet, kus pakutakse uudsikirja"
type textarea "Интернет-магазин отображает сообщение с предложением нового купона."
type textarea "E-poes kuvab vahepeal teadet, kus pakutakse uudsikirjaga"
type textarea "В это время интернет-магазин отображает сообщение, предлагающее новостную рассы…"
type textarea "E-poes kuvab vahepeal teadet, kus pakutakse uudsikirjaga liitumist"
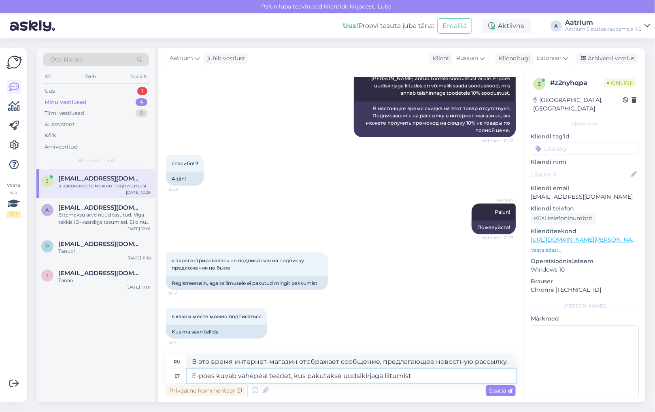
type textarea "Интернет-магазин время от времени выводит сообщение с предложением подписаться …"
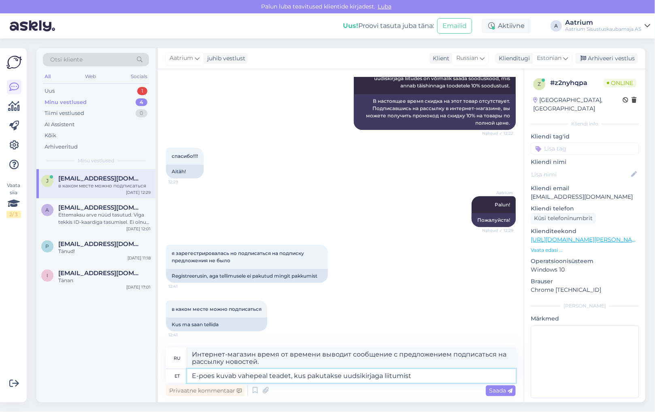
click at [358, 376] on textarea "E-poes kuvab vahepeal teadet, kus pakutakse uudsikirjaga liitumist" at bounding box center [351, 376] width 329 height 14
type textarea "E-poes kuvab vahepeal teadet, kus pakutakse uudiskirjaga liitumist"
type textarea "Интернет-магазин отображает сообщение с предложением подписаться на рассылку но…"
click at [411, 374] on textarea "E-poes kuvab vahepeal teadet, kus pakutakse uudiskirjaga liitumist" at bounding box center [351, 376] width 329 height 14
type textarea "E-poes kuvab vahepeal teadet, kus pakutakse uudiskirjaga liitumist."
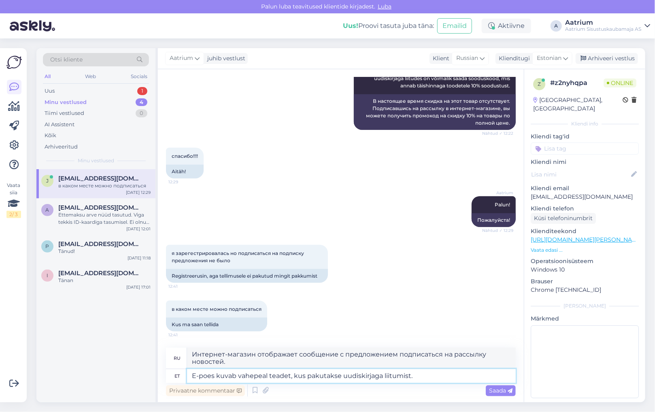
type textarea "Интернет-магазин отобразит сообщение с предложением подписаться на рассылку нов…"
click at [418, 378] on textarea "E-poes kuvab vahepeal teadet, kus pakutakse uudiskirjaga liitumist." at bounding box center [351, 376] width 329 height 14
type textarea "E-poes kuvab vahepeal teadet, kus pakutakse uudiskirjaga liitumist. Kas"
type textarea "Интернет-магазин выведет сообщение с предложением подписаться на рассылку."
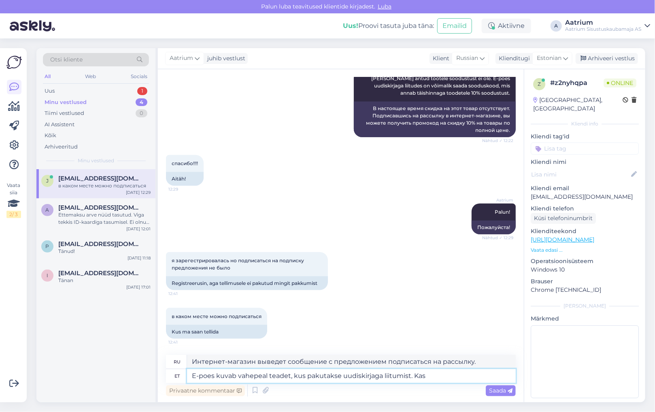
scroll to position [448, 0]
type textarea "E-poes kuvab vahepeal teadet, kus pakutakse uudiskirjaga liitumist. Kas te"
type textarea "Интернет-магазин время от времени будет показывать сообщение с предложением под…"
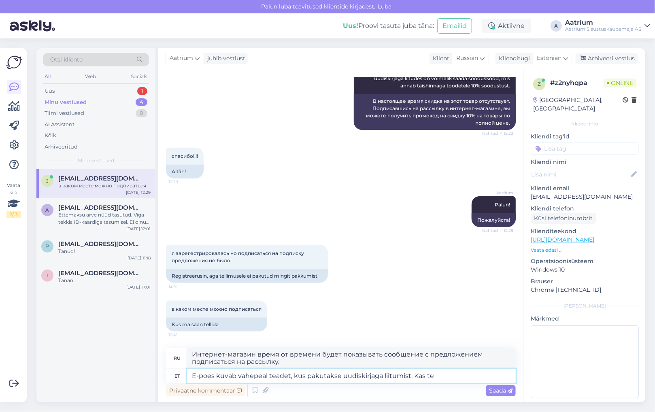
scroll to position [456, 0]
type textarea "E-poes kuvab vahepeal teadet, kus pakutakse uudiskirjaga liitumist. Kas te lii"
type textarea "Интернет-магазин периодически будет показывать сообщение с предложением подписа…"
type textarea "E-poes kuvab vahepeal teadet, kus pakutakse uudiskirjaga liitumist. Kas te liit…"
type textarea "Интернет-магазин выведет сообщение с предложением подписаться на рассылку. Вы п…"
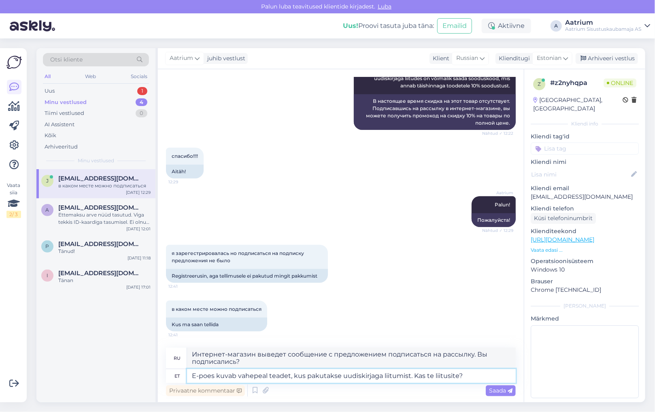
click at [481, 375] on textarea "E-poes kuvab vahepeal teadet, kus pakutakse uudiskirjaga liitumist. Kas te liit…" at bounding box center [351, 376] width 329 height 14
type textarea "E-poes kuvab vahepeal teadet, kus pakutakse uudiskirjaga liitumist."
type textarea "Интернет-магазин время от времени будет показывать сообщение с предложением под…"
type textarea "E-poes kuvab vahepeal teadet, kus pakutakse uudiskirjaga liitu"
type textarea "Интернет-магазин выведет сообщение с предложением подписаться на рассылку."
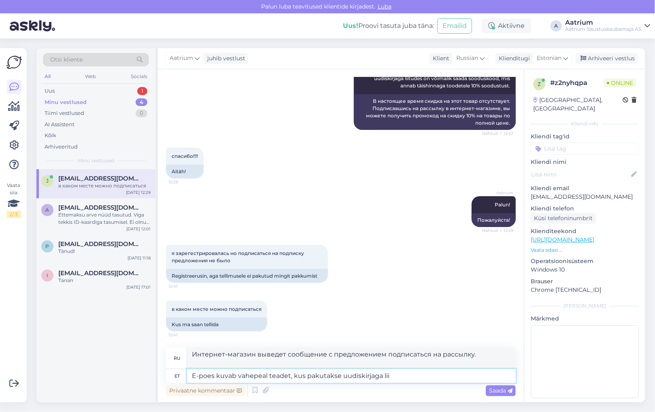
type textarea "E-poes kuvab vahepeal teadet, kus pakutakse uudiskirjaga li"
type textarea "Интернет-магазин отобразит сообщение с предложением подписаться на рассылку нов…"
type textarea "E-poes kuvab vahepeal teadet, kus pakutakse uudisk"
type textarea "В интернет-магазине время от времени будет появляться сообщение с предложением …"
type textarea "[PERSON_NAME] kuvab vahepeal teadet, kus pak"
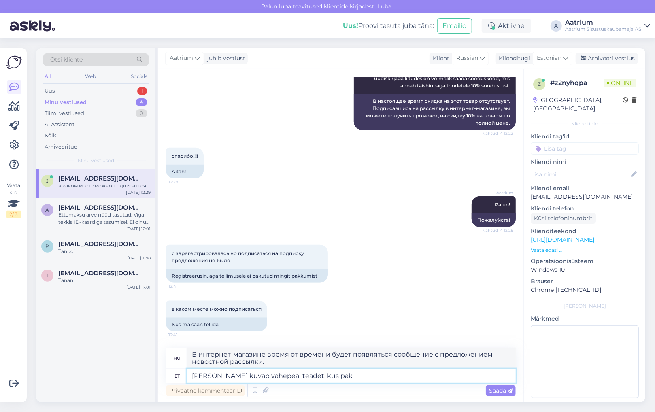
type textarea "Интернет-магазин отобразит сообщение, предлагающее"
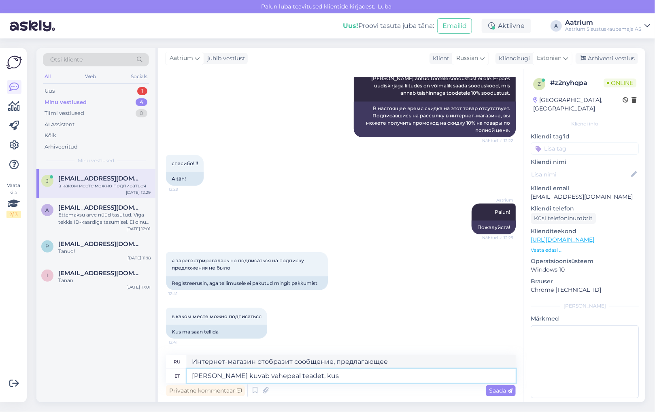
scroll to position [448, 0]
type textarea "[PERSON_NAME] kuvab vahepeal teadet"
type textarea "Интернет-магазин тем временем отображает сообщение, где"
type textarea "E-poes kuvab vahepeal t"
type textarea "Интернет-магазин тем временем отображает сообщение,"
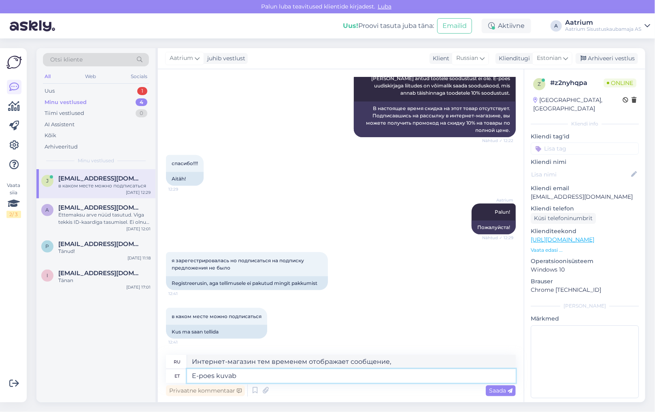
type textarea "E-poes kuvab"
type textarea "Интернет-магазин тем временем отображает"
type textarea "E-poes ku"
type textarea "В интернет-магазине представлены"
type textarea "E-poes"
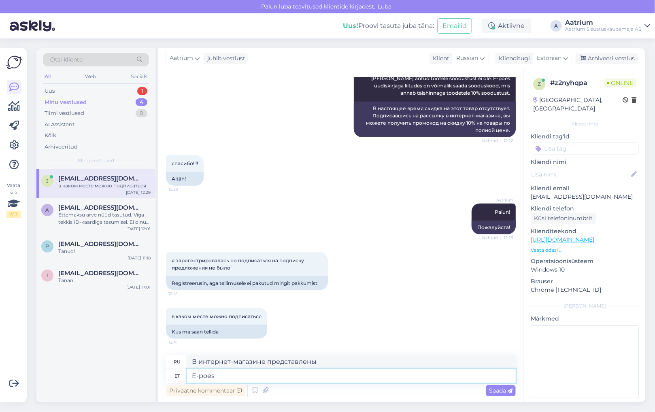
type textarea "В интернет-магазине"
type textarea "E"
type textarea "Kasutag"
type textarea "Использовать"
type textarea "Kasutage tellid"
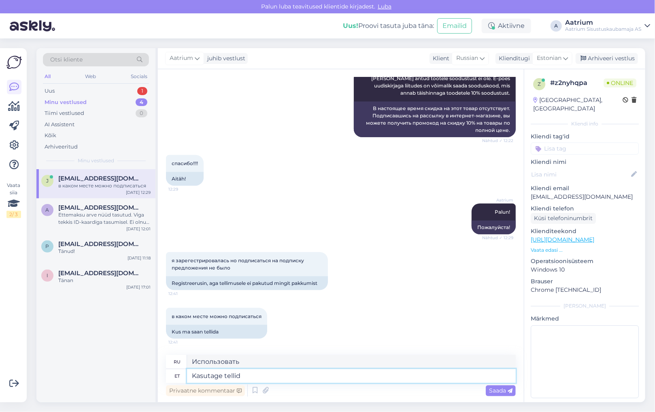
type textarea "Используйте заказ"
type textarea "Kasutage tellides"
type textarea "Использовать при заказе"
type textarea "Kasutage tellides sooduskoodi"
type textarea "Используйте код скидки при заказе"
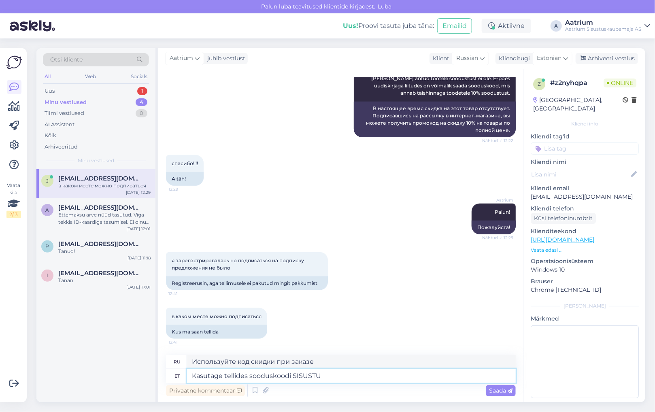
type textarea "Kasutage tellides sooduskoodi SISUSTUS"
type textarea "Используйте промокод INTERIOR при заказе"
type textarea "Kasutage tellides sooduskoodi SISUSTUSHUVILINE"
click at [359, 378] on textarea "Kasutage tellides sooduskoodi SISUSTUSHUVILINE...Palun kasutage eestikeelset" at bounding box center [351, 376] width 329 height 14
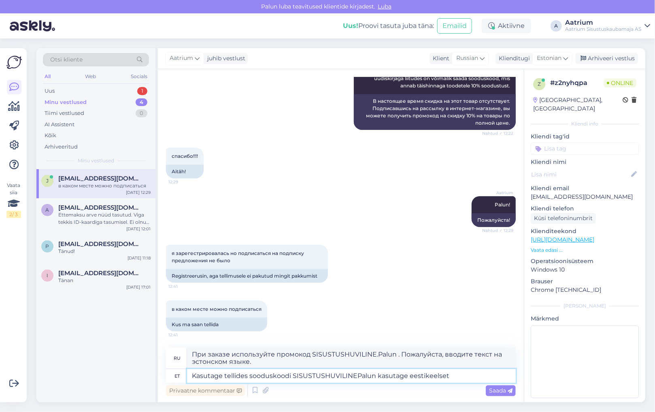
scroll to position [456, 0]
click at [468, 373] on textarea "Kasutage tellides sooduskoodi SISUSTUSHUVILINE Palun kasutage eestikeelset" at bounding box center [351, 376] width 329 height 14
click at [498, 394] on div "Saada" at bounding box center [501, 390] width 30 height 11
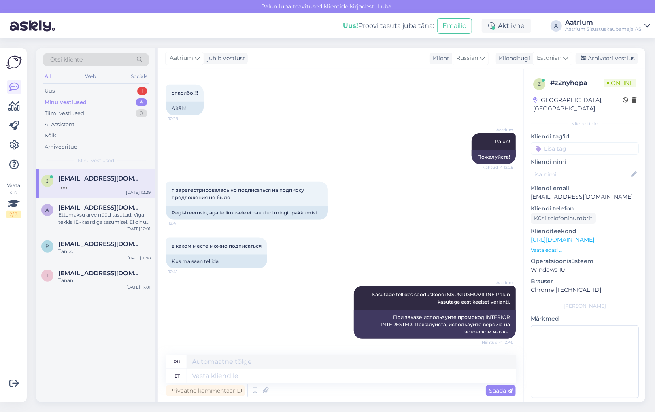
scroll to position [560, 0]
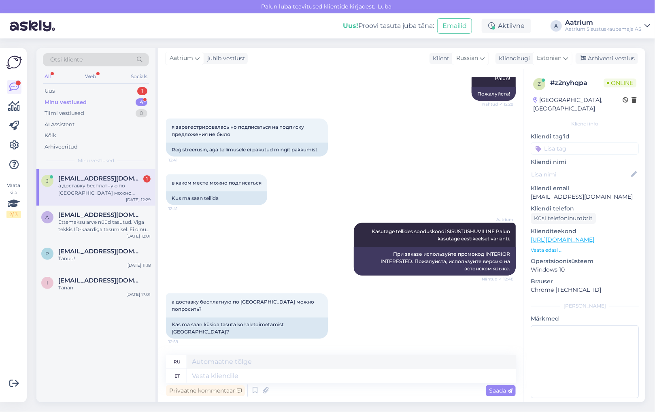
click at [104, 186] on div "а доставку бесплатную по [GEOGRAPHIC_DATA] можно попросить?" at bounding box center [104, 189] width 92 height 15
click at [220, 377] on textarea at bounding box center [351, 376] width 329 height 14
click at [242, 375] on textarea "Tasuta vedu" at bounding box center [351, 376] width 329 height 14
click at [497, 394] on span "Saada" at bounding box center [500, 390] width 23 height 7
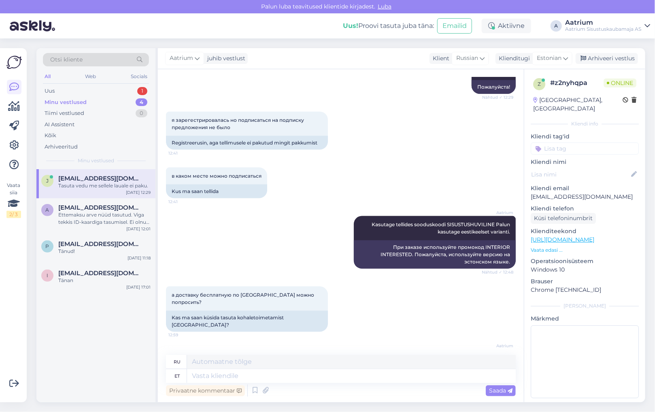
scroll to position [609, 0]
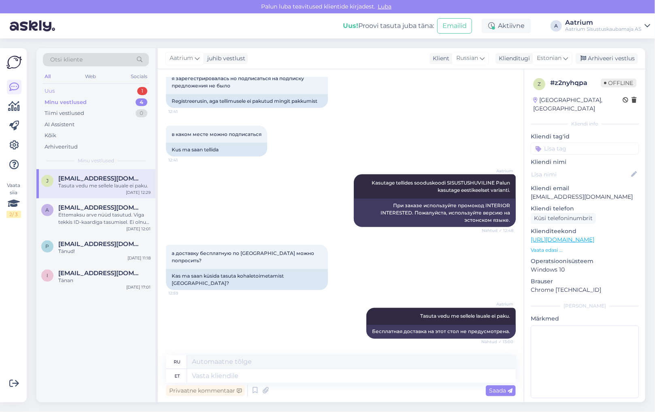
click at [52, 91] on div "Uus" at bounding box center [50, 91] width 10 height 8
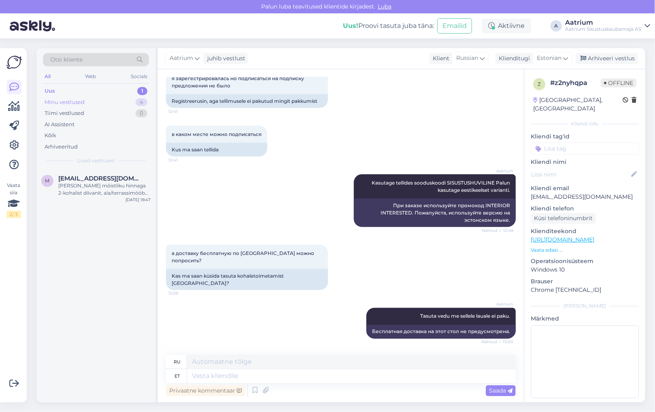
click at [51, 102] on div "Minu vestlused" at bounding box center [65, 102] width 40 height 8
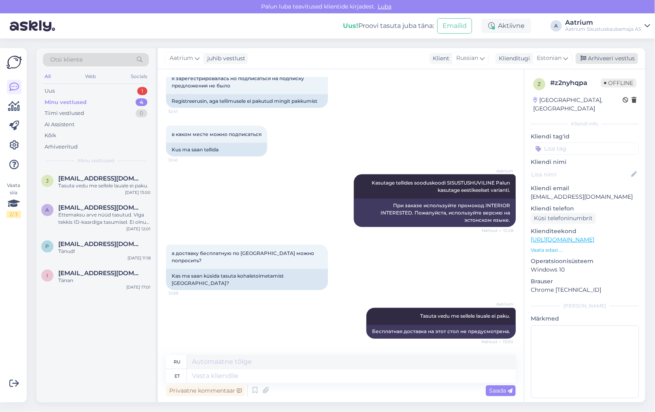
click at [602, 60] on div "Arhiveeri vestlus" at bounding box center [607, 58] width 62 height 11
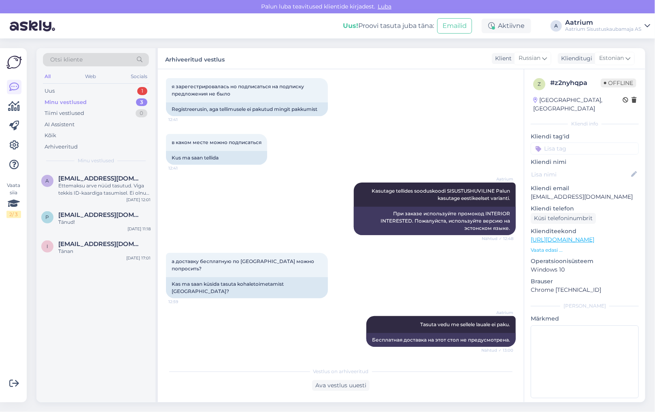
scroll to position [600, 0]
